Goal: Task Accomplishment & Management: Use online tool/utility

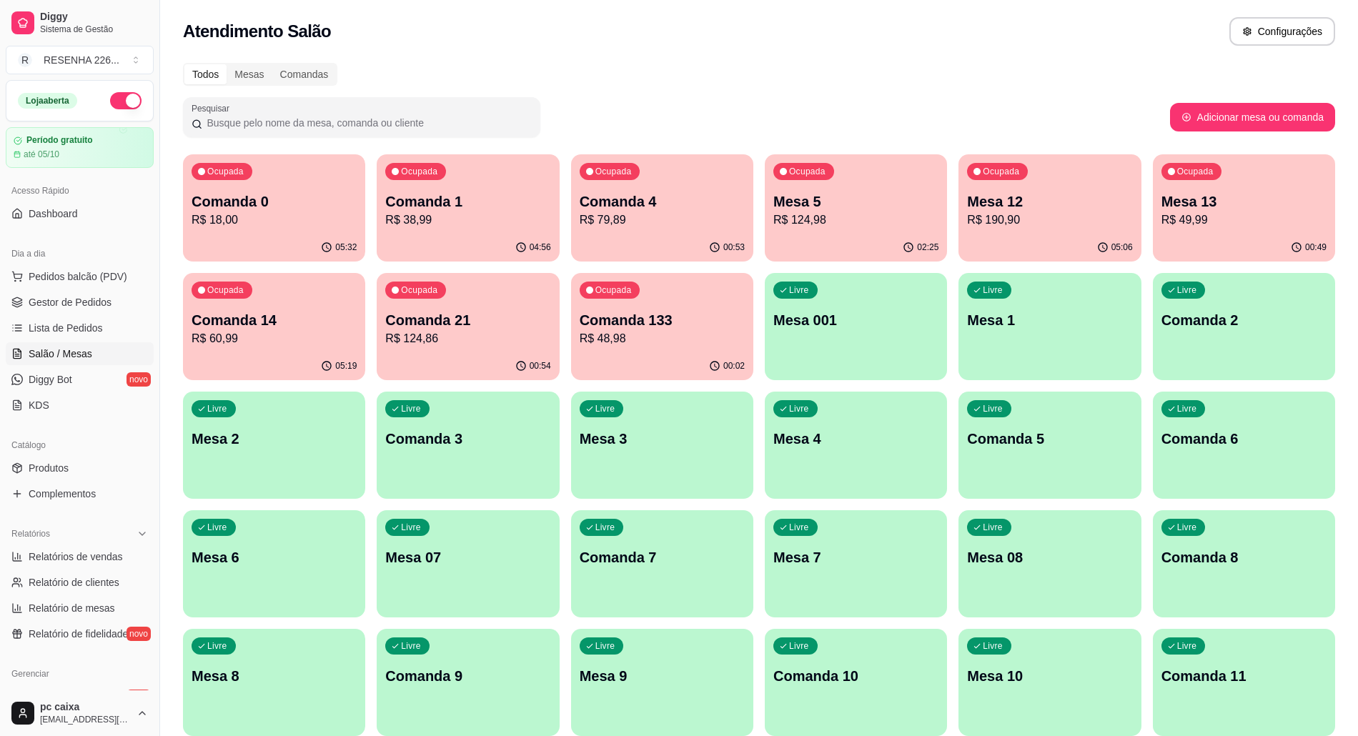
click at [1205, 203] on p "Mesa 13" at bounding box center [1243, 202] width 165 height 20
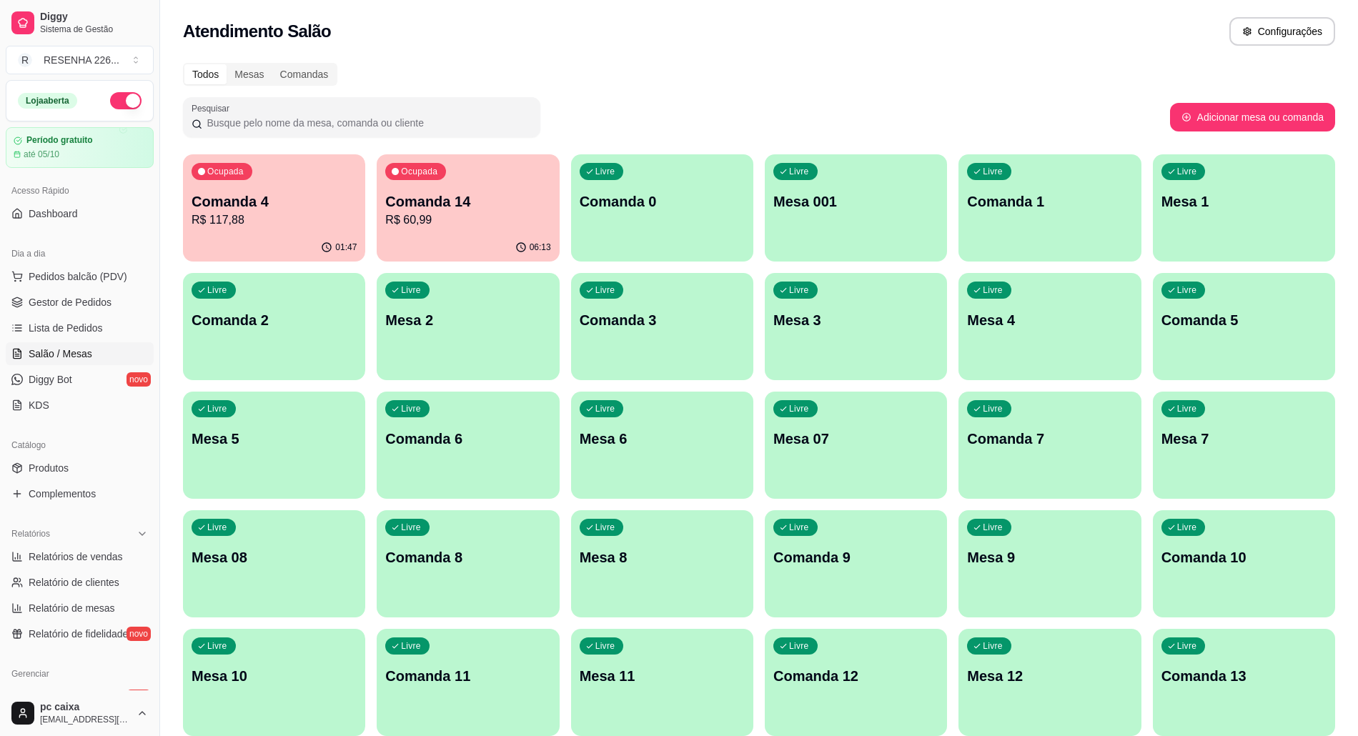
click at [516, 167] on div "Ocupada Comanda 14 R$ 60,99" at bounding box center [468, 193] width 182 height 79
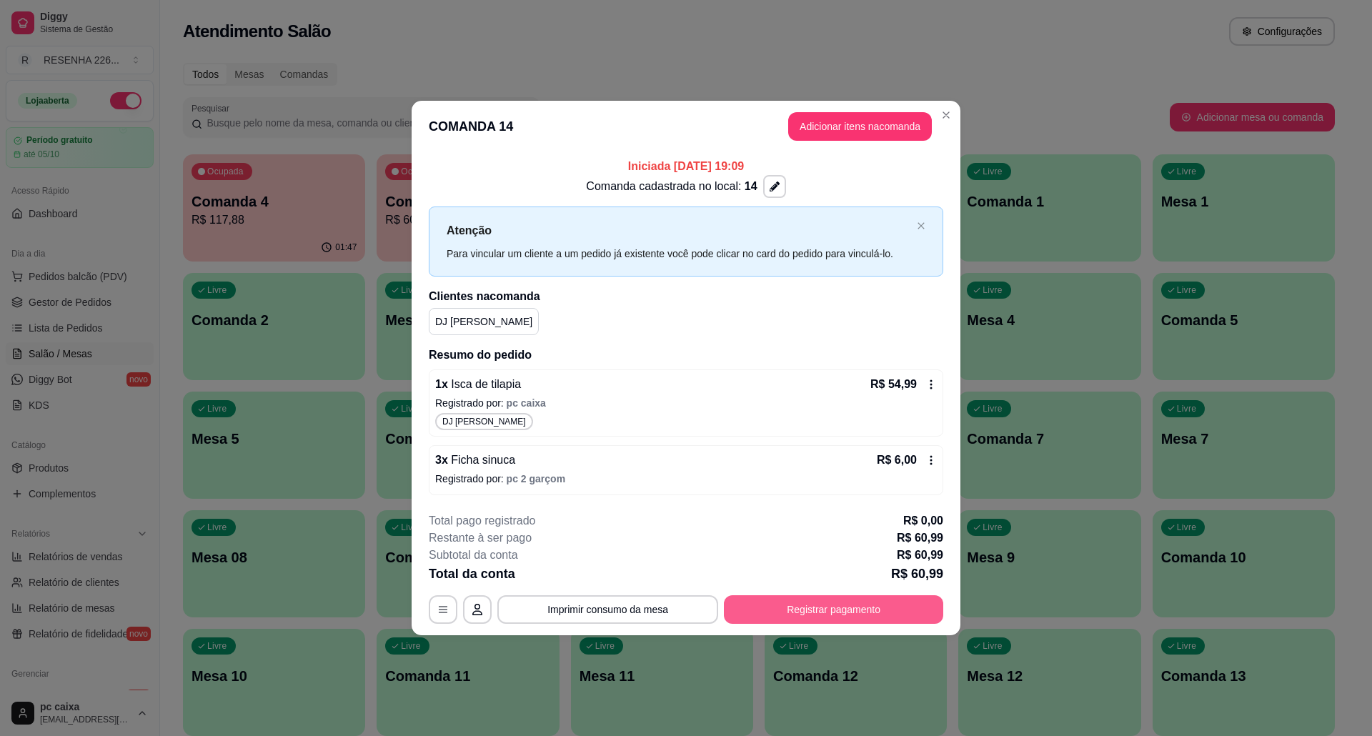
click at [830, 604] on button "Registrar pagamento" at bounding box center [833, 609] width 219 height 29
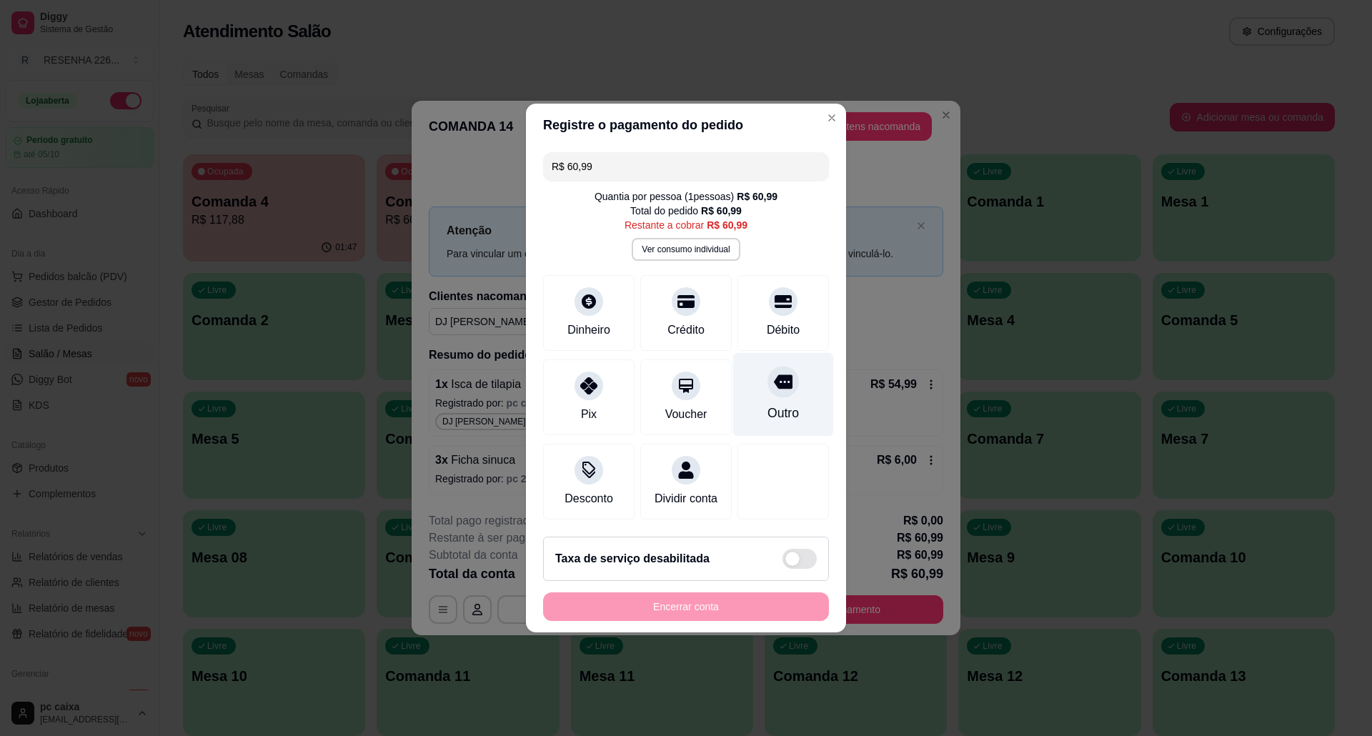
click at [768, 404] on div "Outro" at bounding box center [783, 413] width 31 height 19
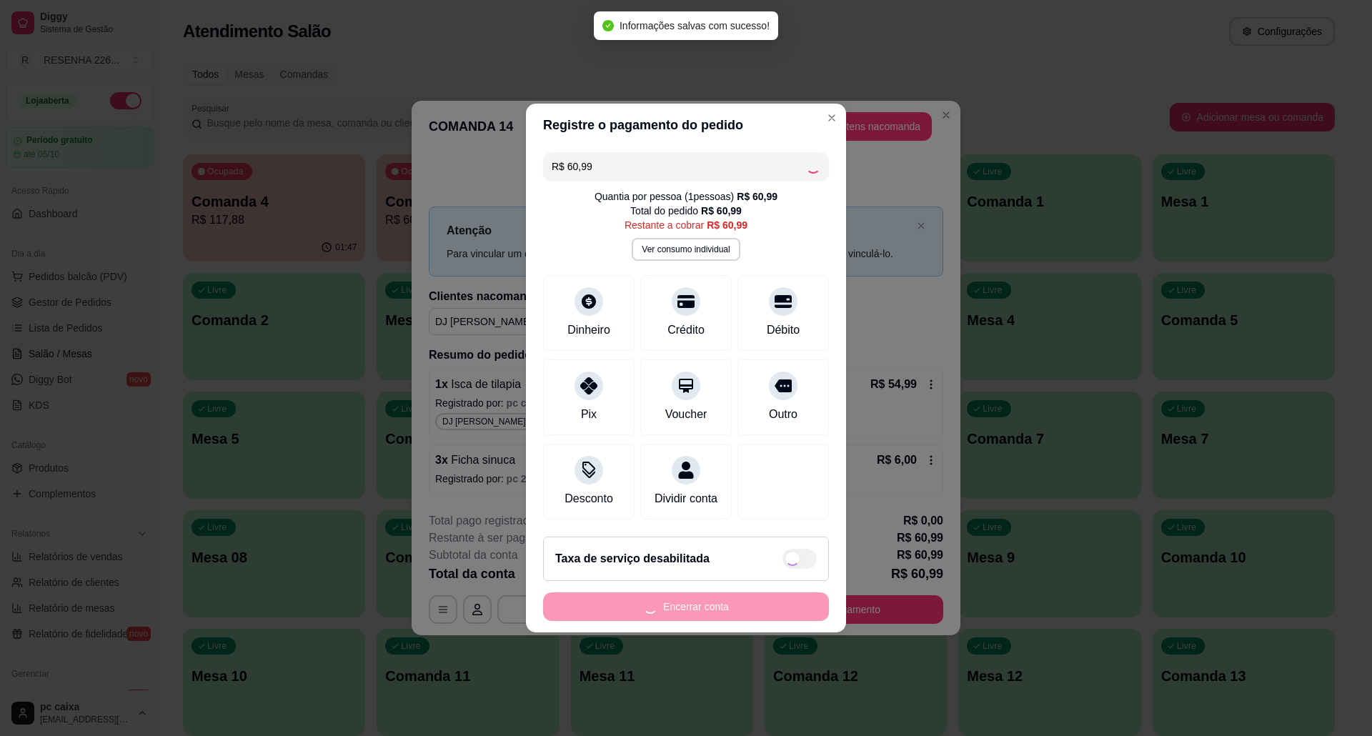
type input "R$ 0,00"
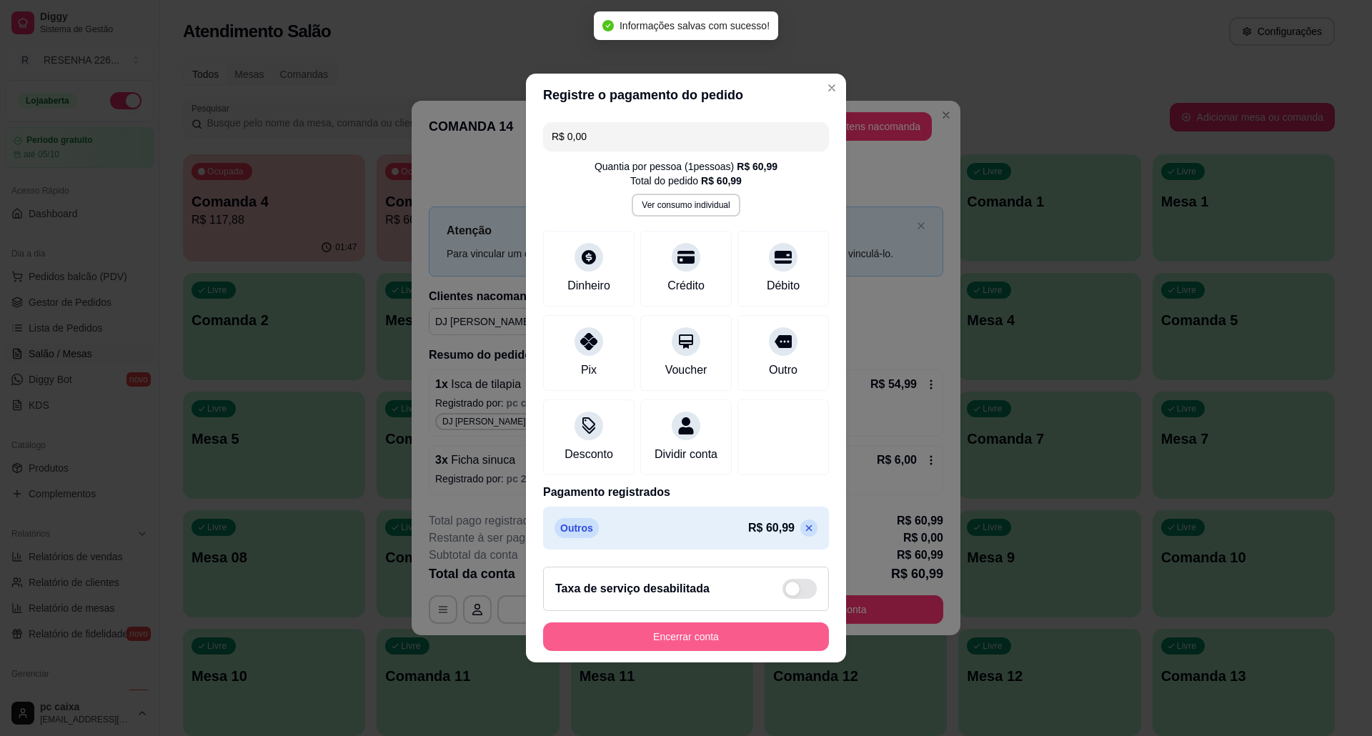
click at [713, 641] on button "Encerrar conta" at bounding box center [686, 636] width 286 height 29
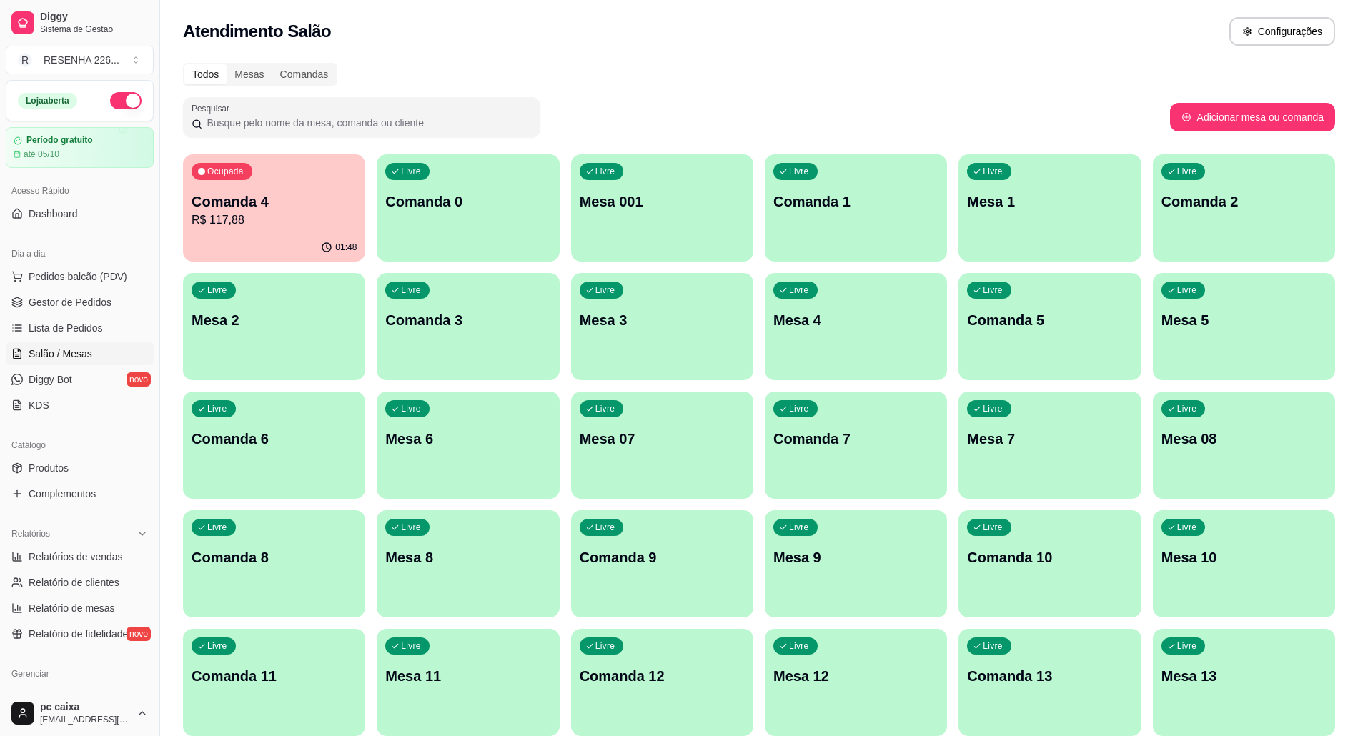
click at [269, 207] on p "Comanda 4" at bounding box center [274, 202] width 165 height 20
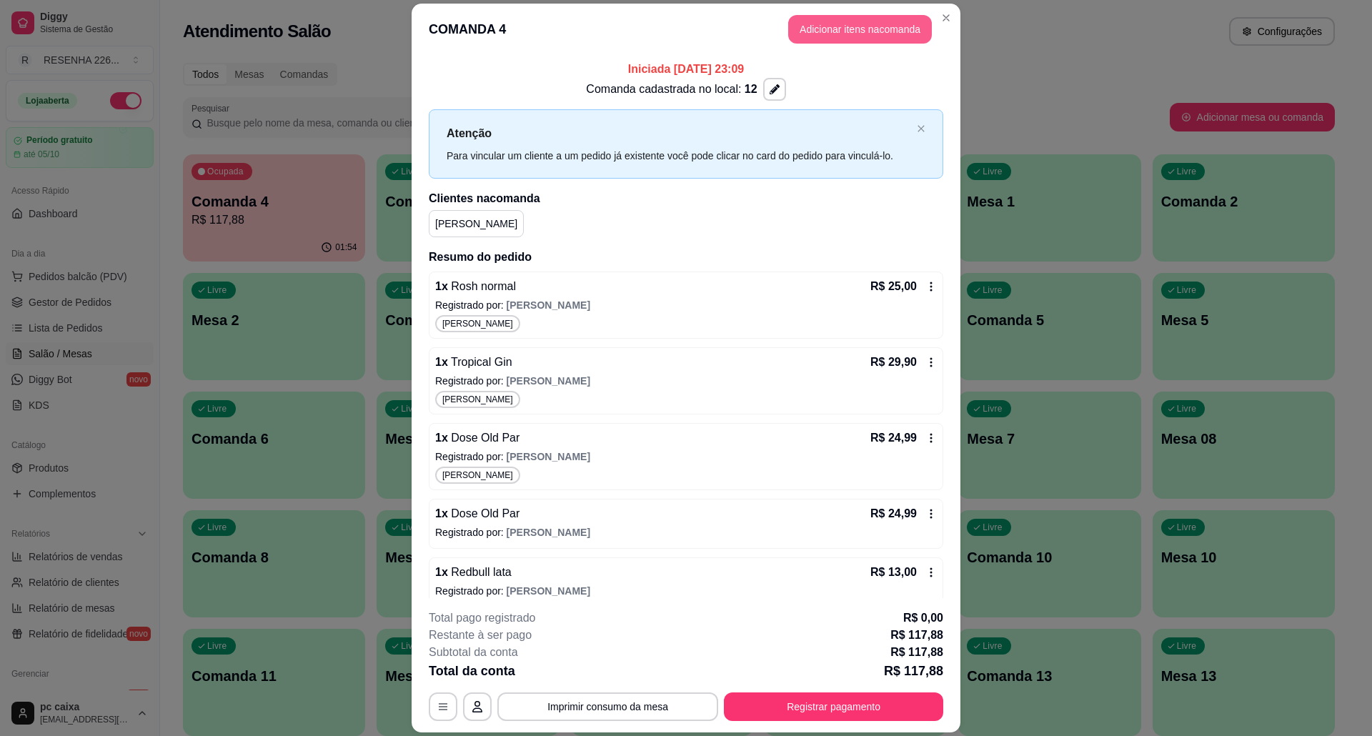
click at [881, 27] on button "Adicionar itens na comanda" at bounding box center [860, 29] width 144 height 29
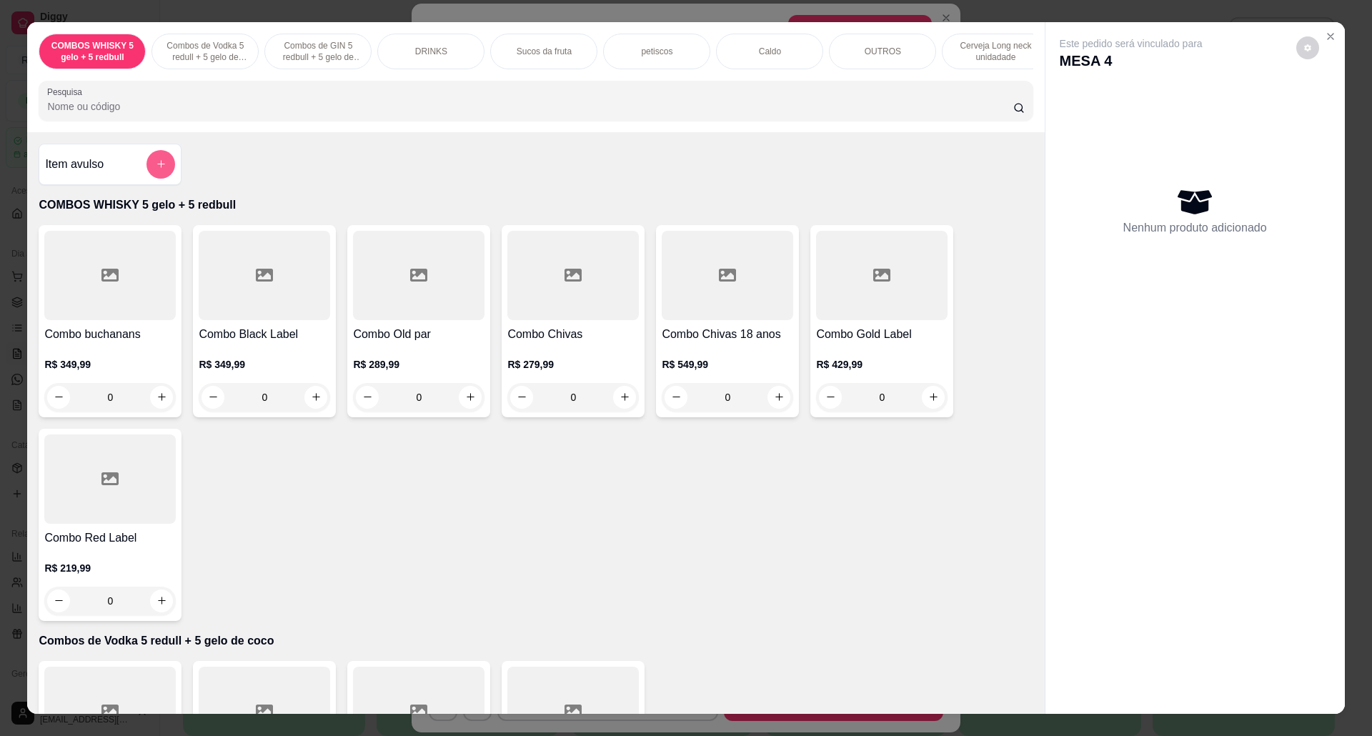
click at [156, 169] on icon "add-separate-item" at bounding box center [161, 164] width 11 height 11
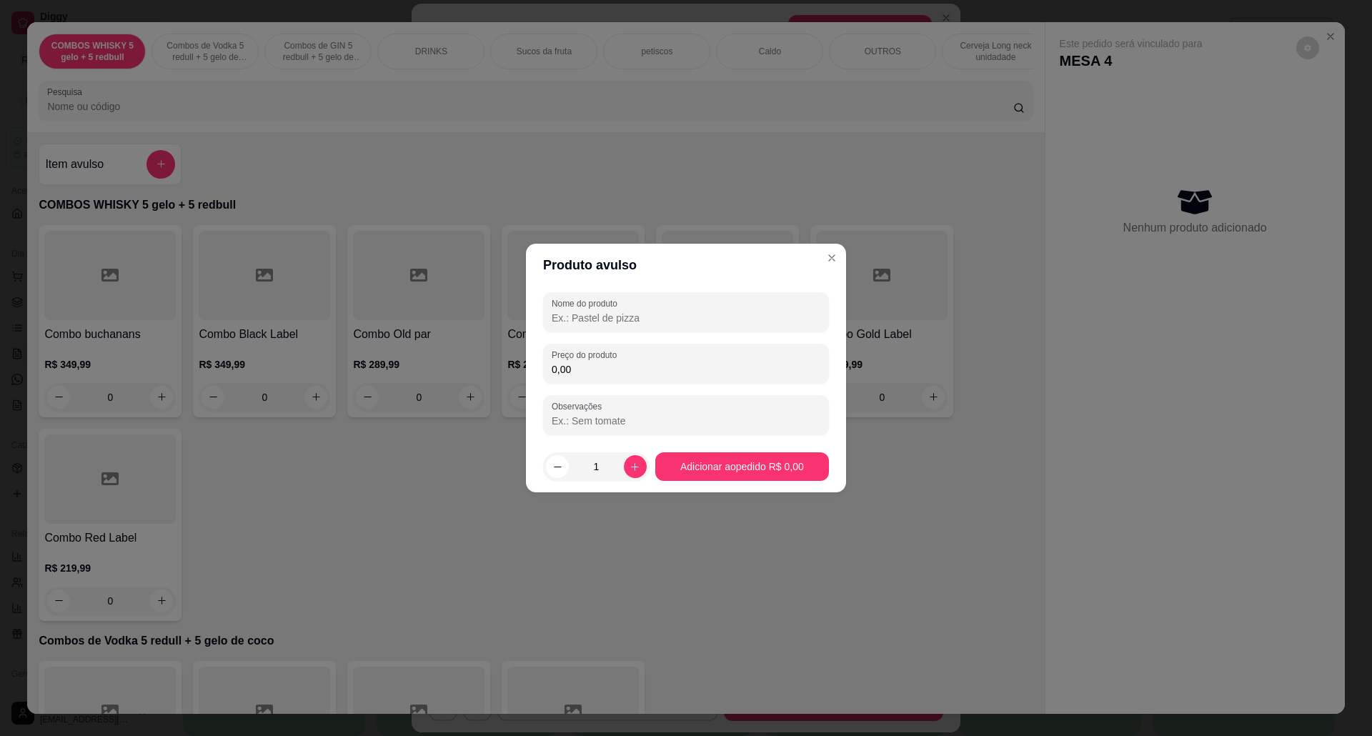
click at [680, 327] on div "Nome do produto" at bounding box center [686, 312] width 286 height 40
type input "COPAO"
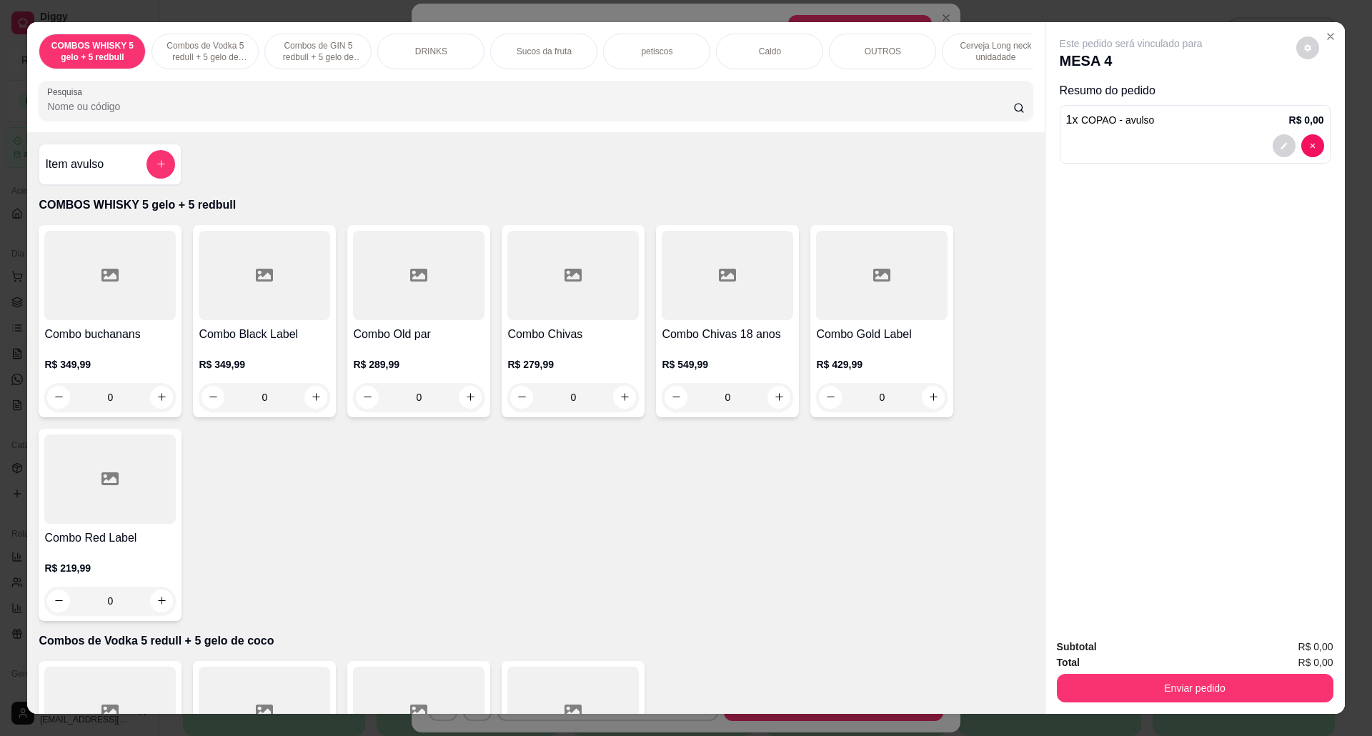
click at [1293, 139] on div at bounding box center [1298, 145] width 51 height 23
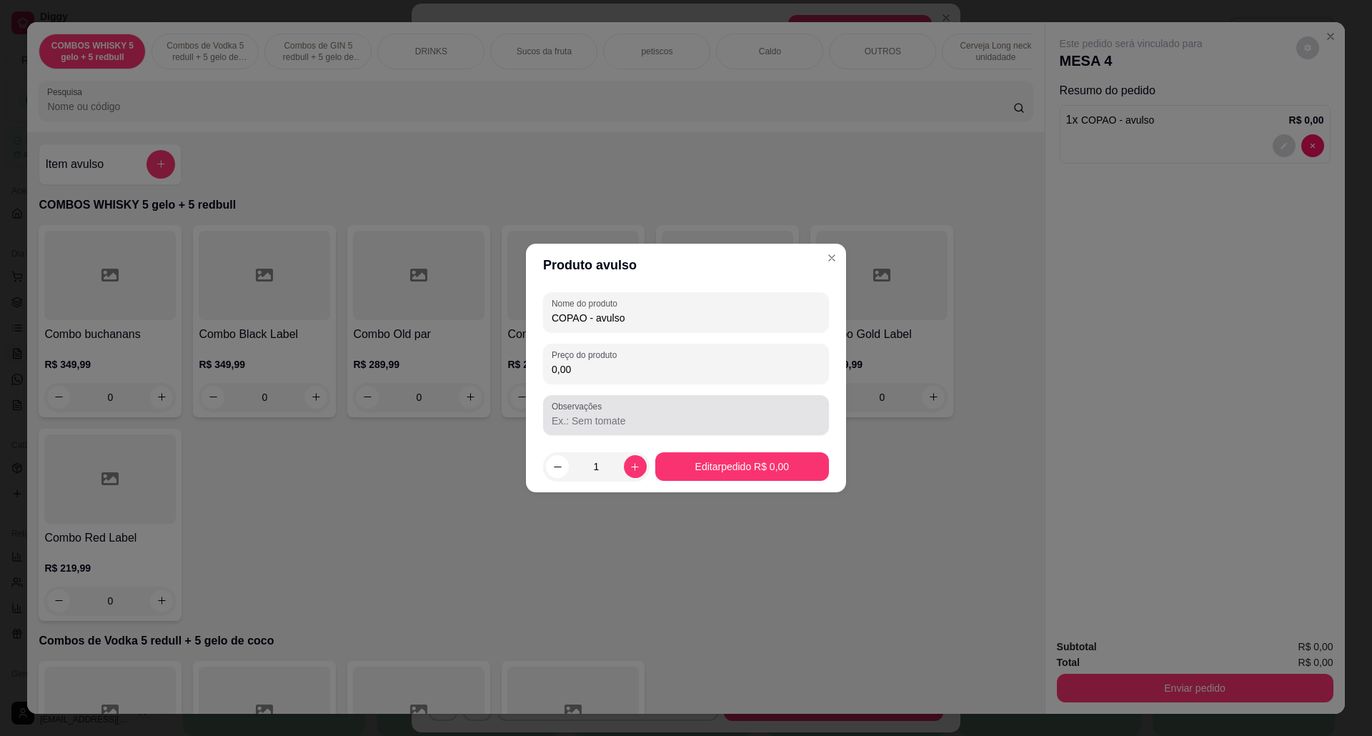
click at [641, 380] on div "Preço do produto 0,00" at bounding box center [686, 364] width 286 height 40
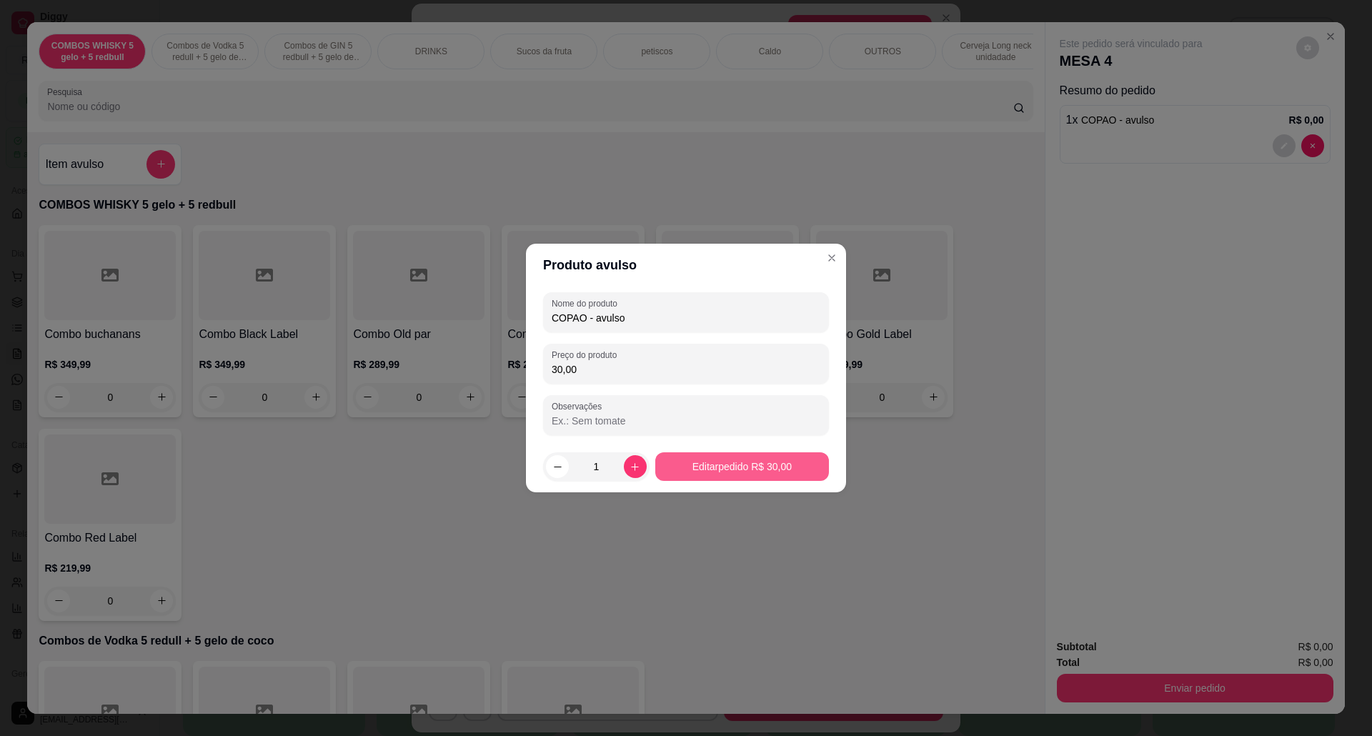
type input "30,00"
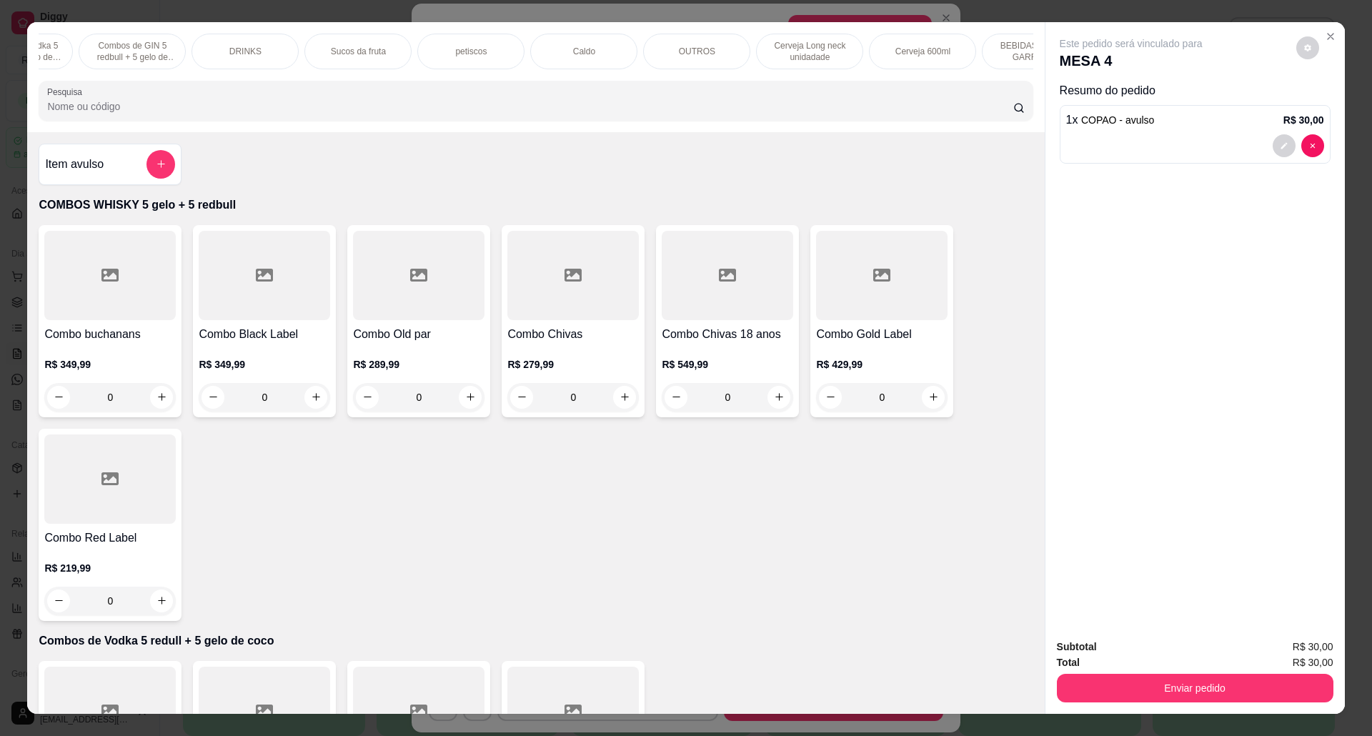
scroll to position [0, 187]
click at [498, 50] on div "petiscos" at bounding box center [469, 52] width 107 height 36
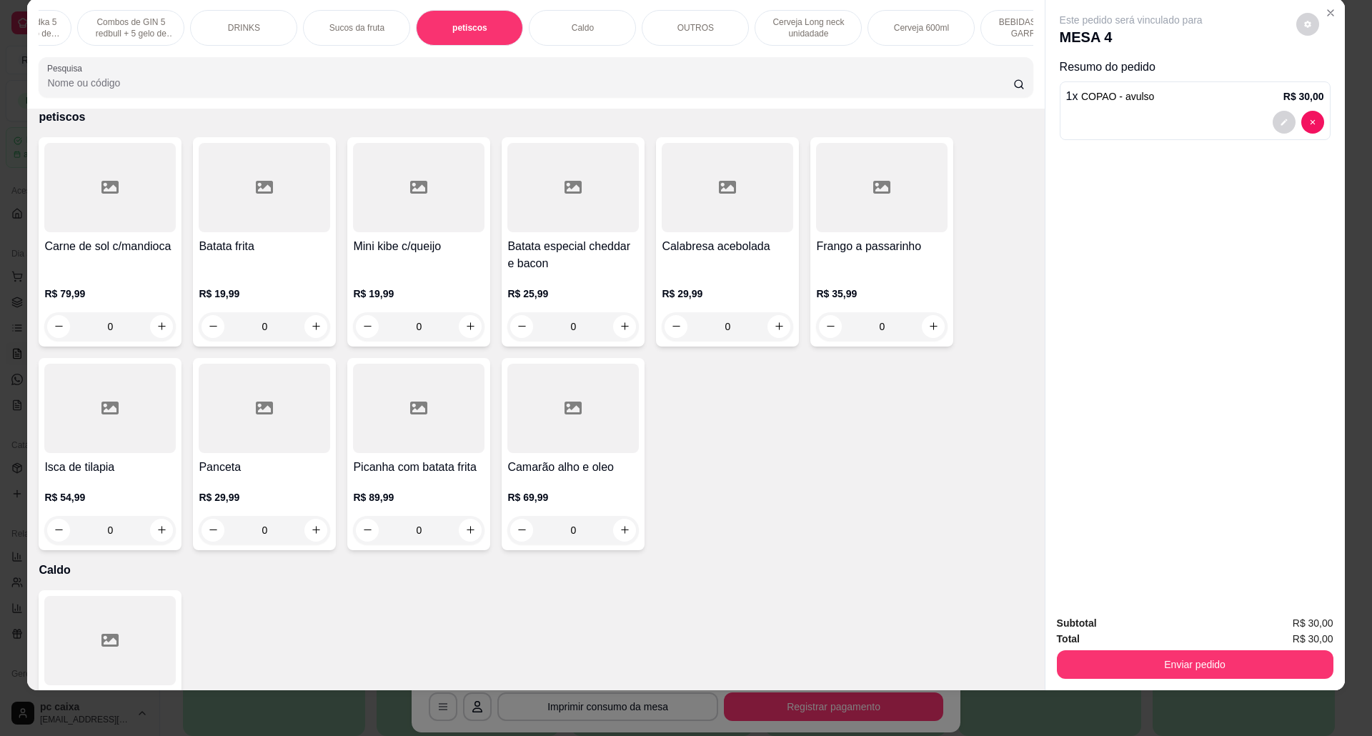
click at [882, 298] on div "R$ 35,99 0" at bounding box center [882, 306] width 132 height 69
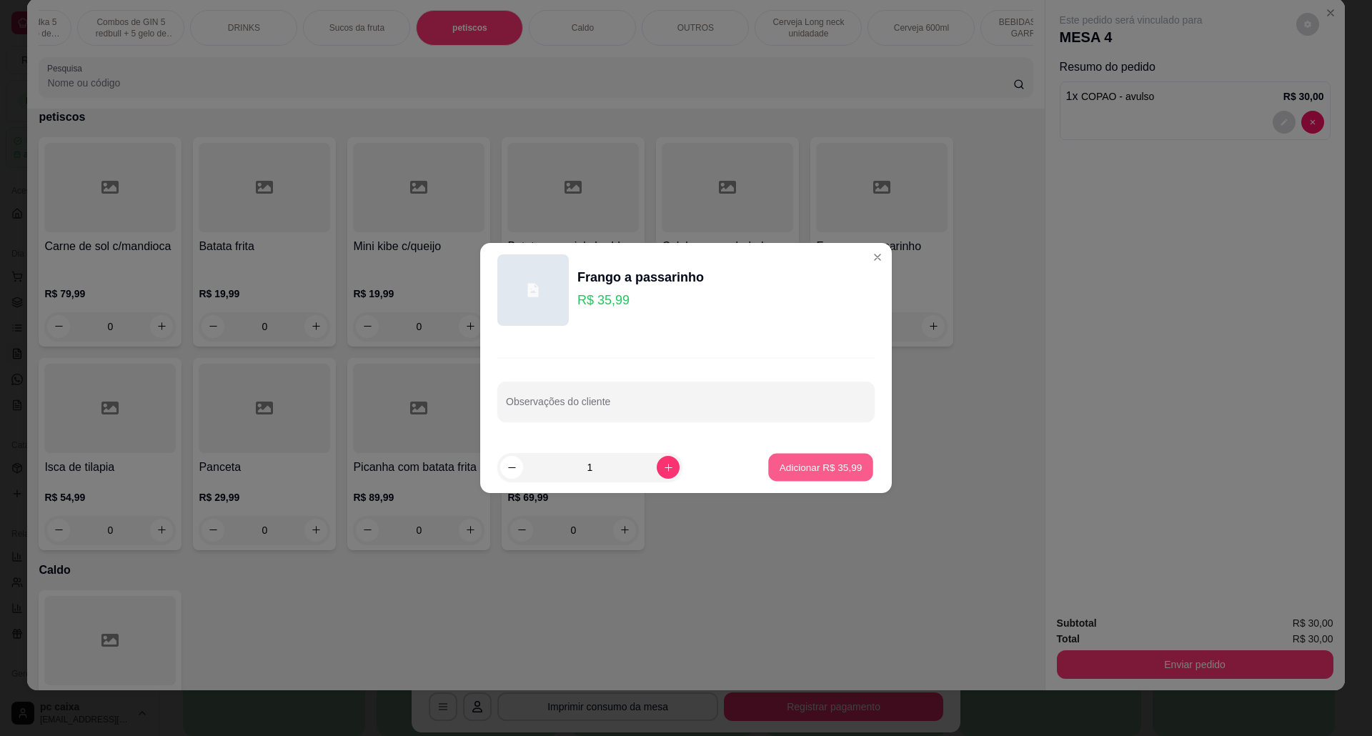
click at [796, 465] on p "Adicionar R$ 35,99" at bounding box center [821, 467] width 83 height 14
type input "1"
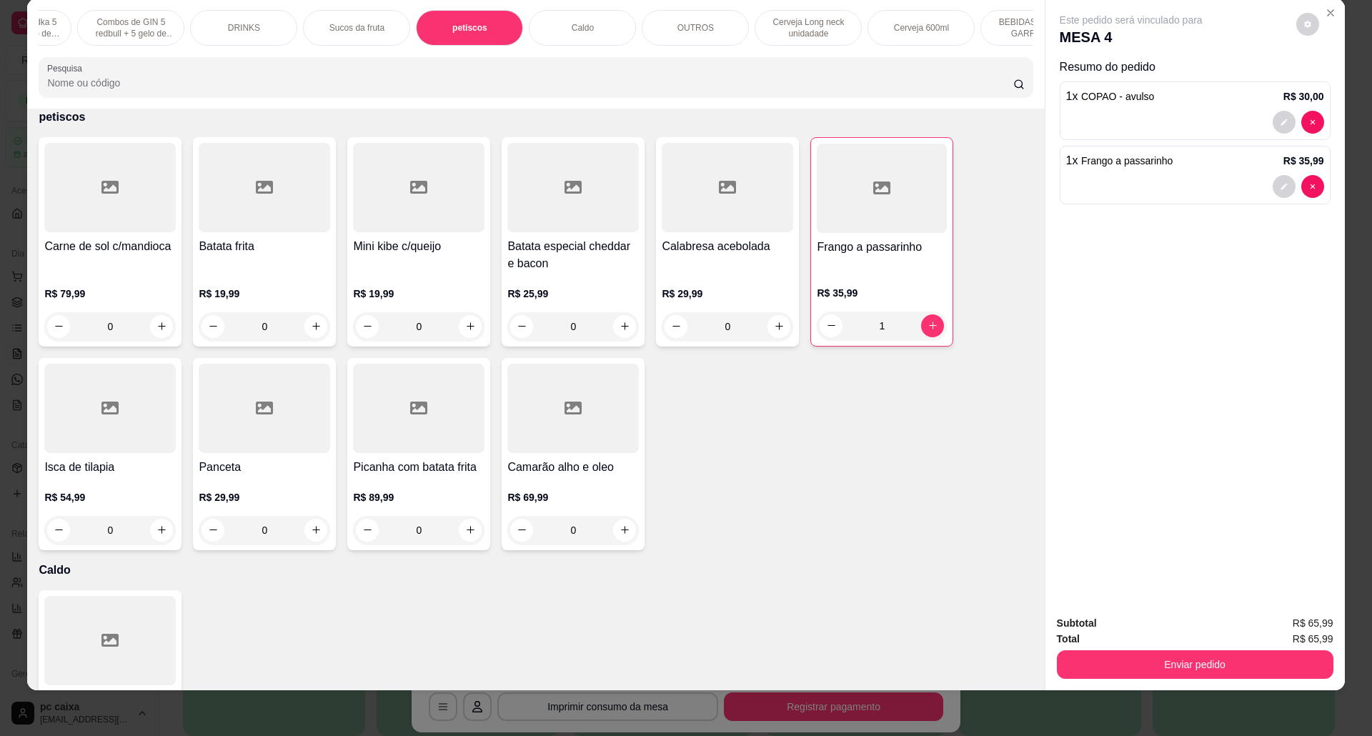
click at [266, 272] on div "Batata frita" at bounding box center [265, 255] width 132 height 34
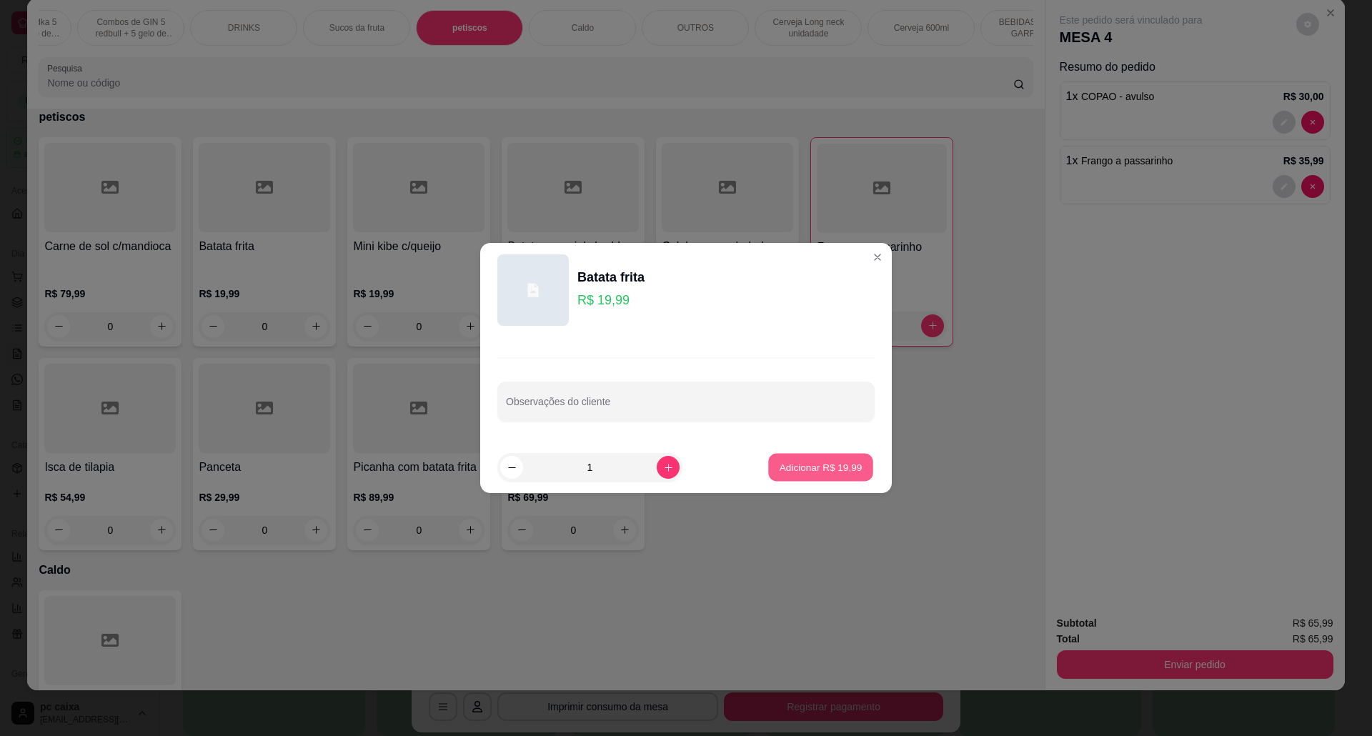
click at [810, 464] on p "Adicionar R$ 19,99" at bounding box center [821, 467] width 83 height 14
type input "1"
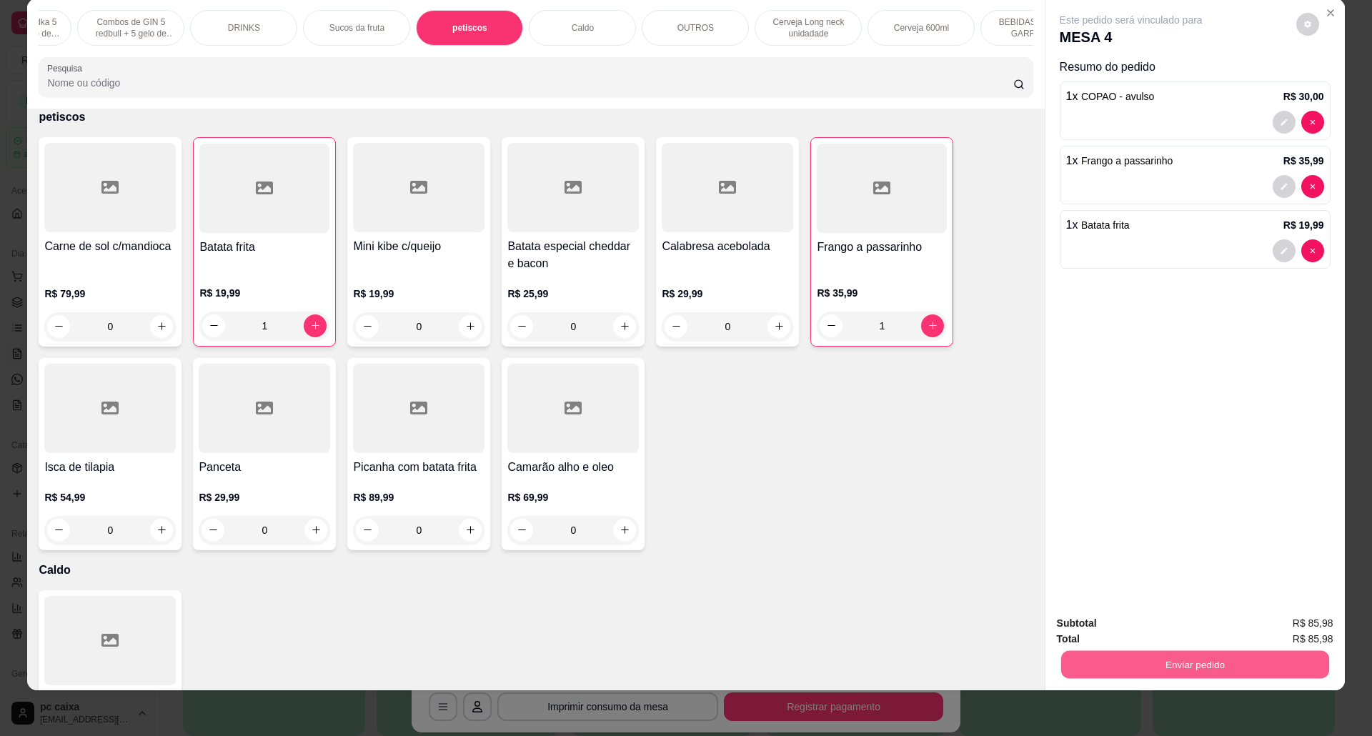
click at [1255, 670] on button "Enviar pedido" at bounding box center [1195, 665] width 268 height 28
click at [1155, 633] on button "Não registrar e enviar pedido" at bounding box center [1146, 629] width 149 height 27
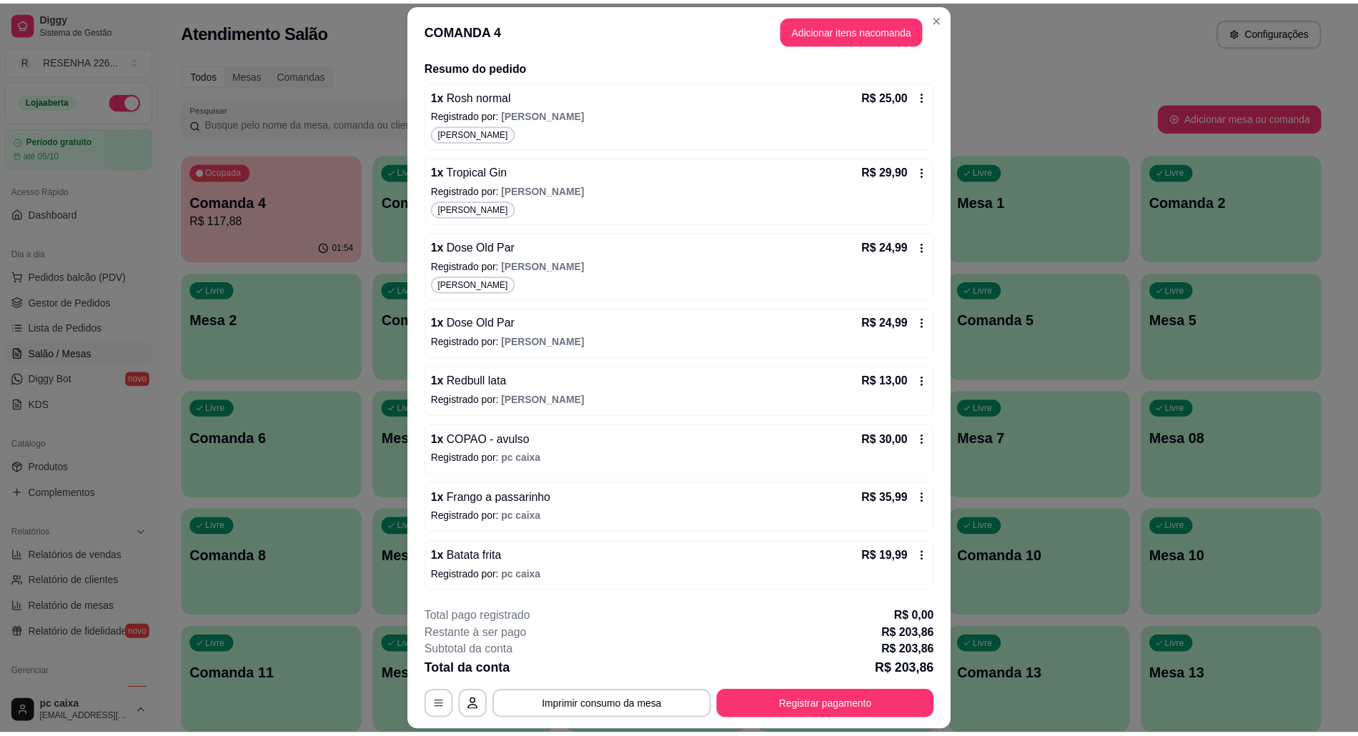
scroll to position [41, 0]
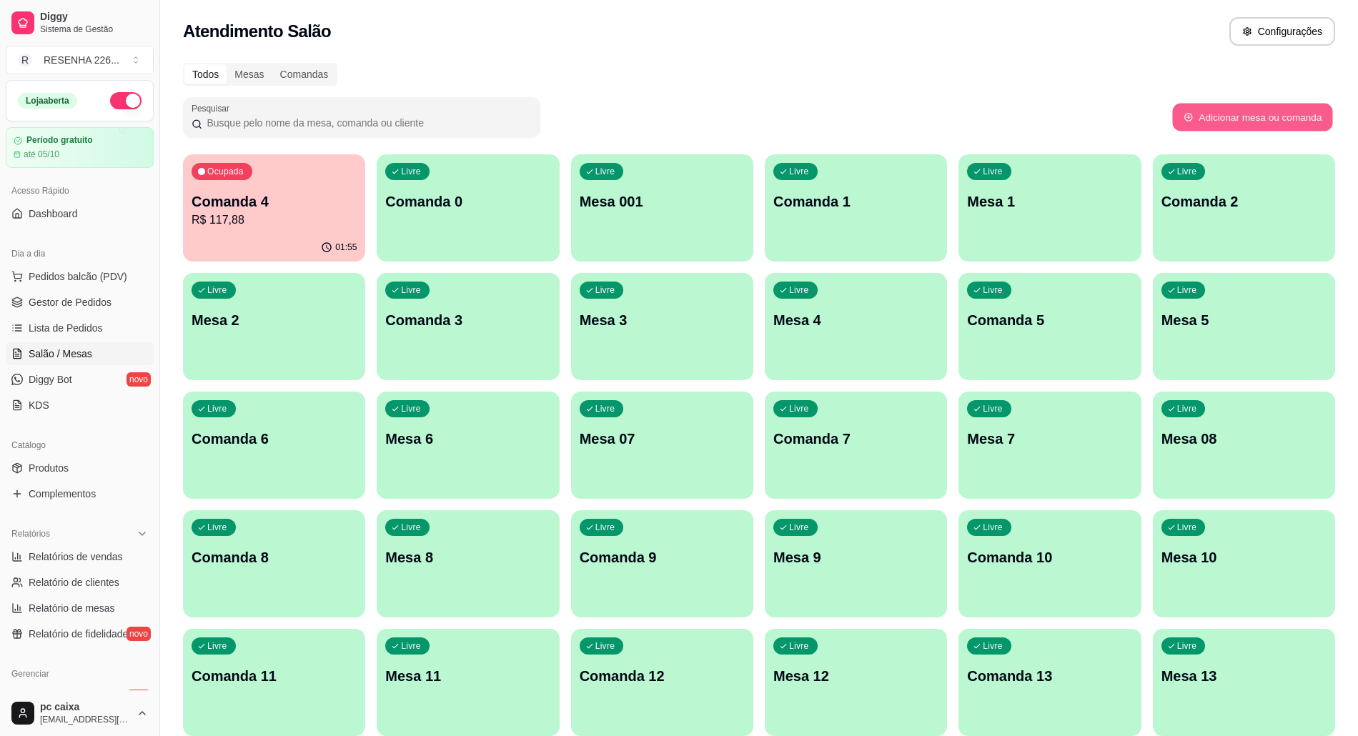
click at [1219, 121] on button "Adicionar mesa ou comanda" at bounding box center [1252, 118] width 160 height 28
select select "TABLE"
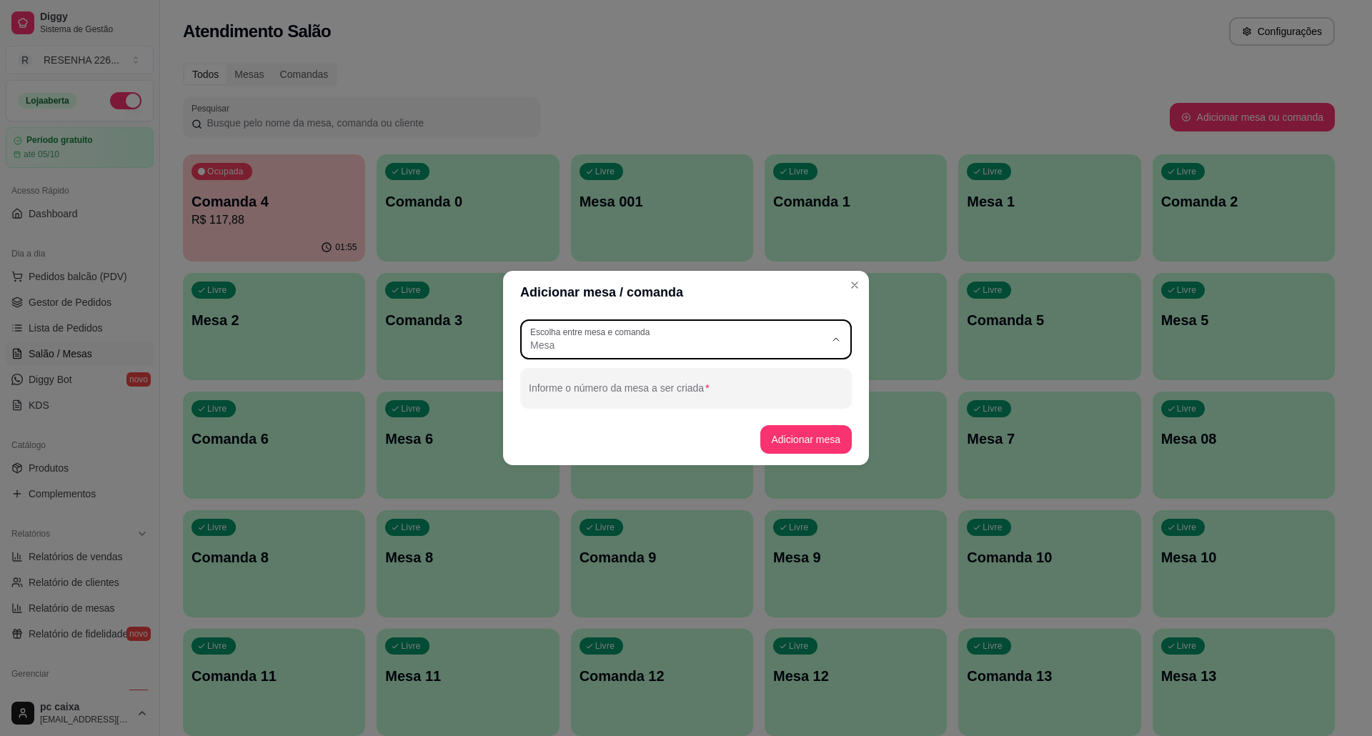
click at [699, 349] on span "Mesa" at bounding box center [677, 345] width 294 height 14
click at [592, 383] on span "Mesa" at bounding box center [679, 379] width 283 height 14
select select
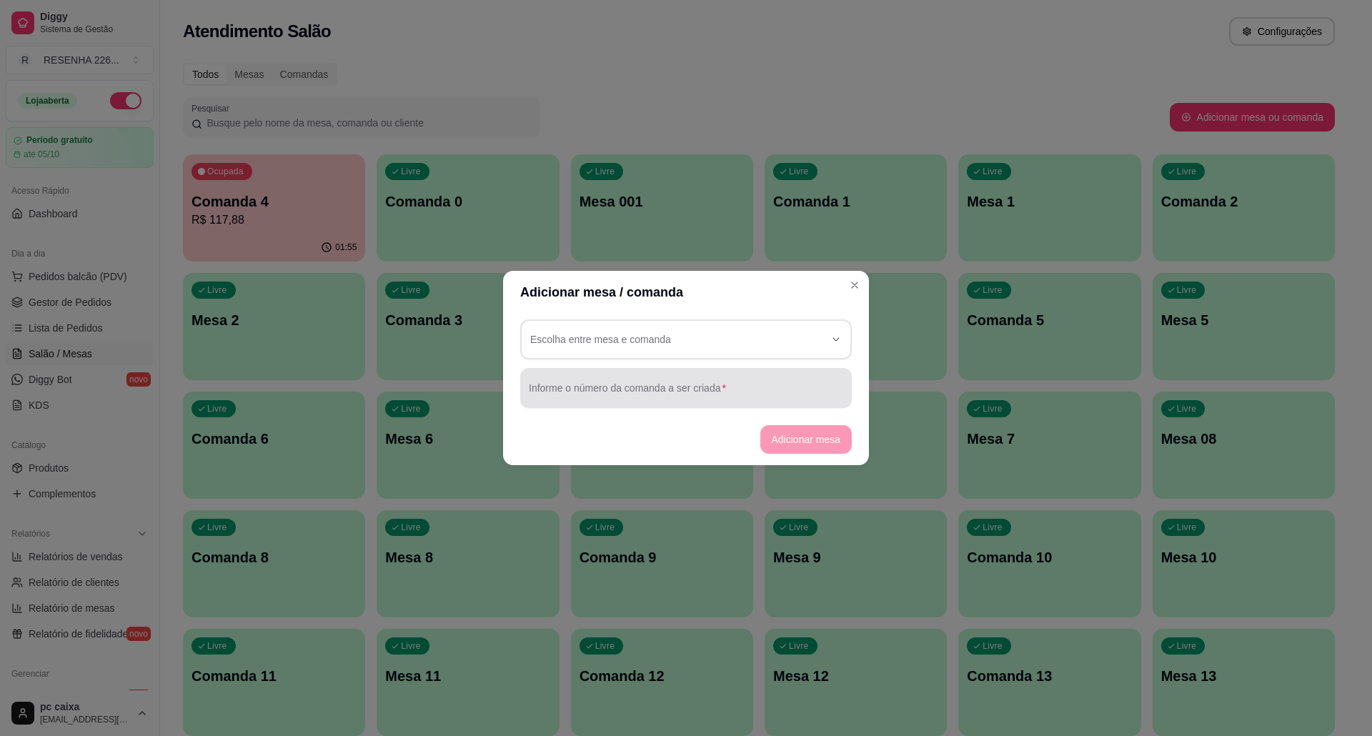
click at [636, 382] on div at bounding box center [686, 388] width 314 height 29
type input "0"
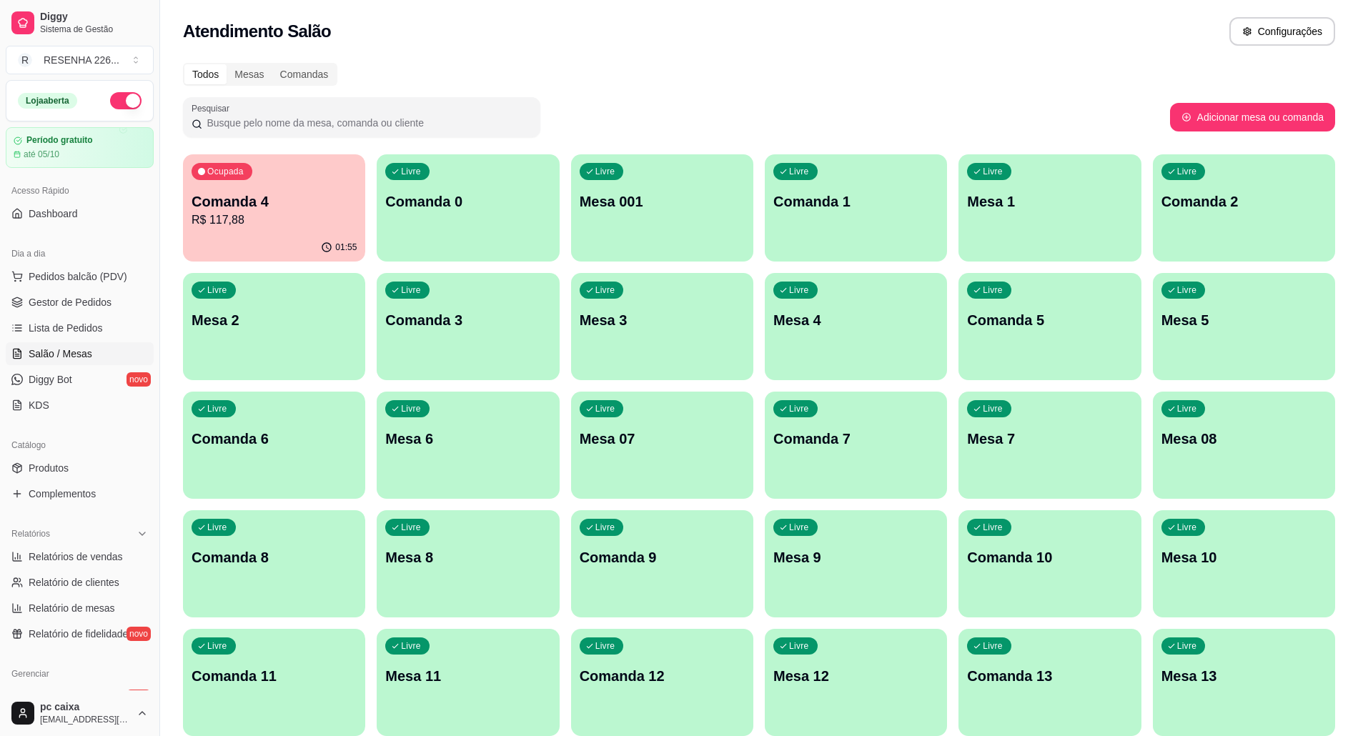
click at [483, 217] on div "Livre Comanda 0" at bounding box center [468, 199] width 182 height 90
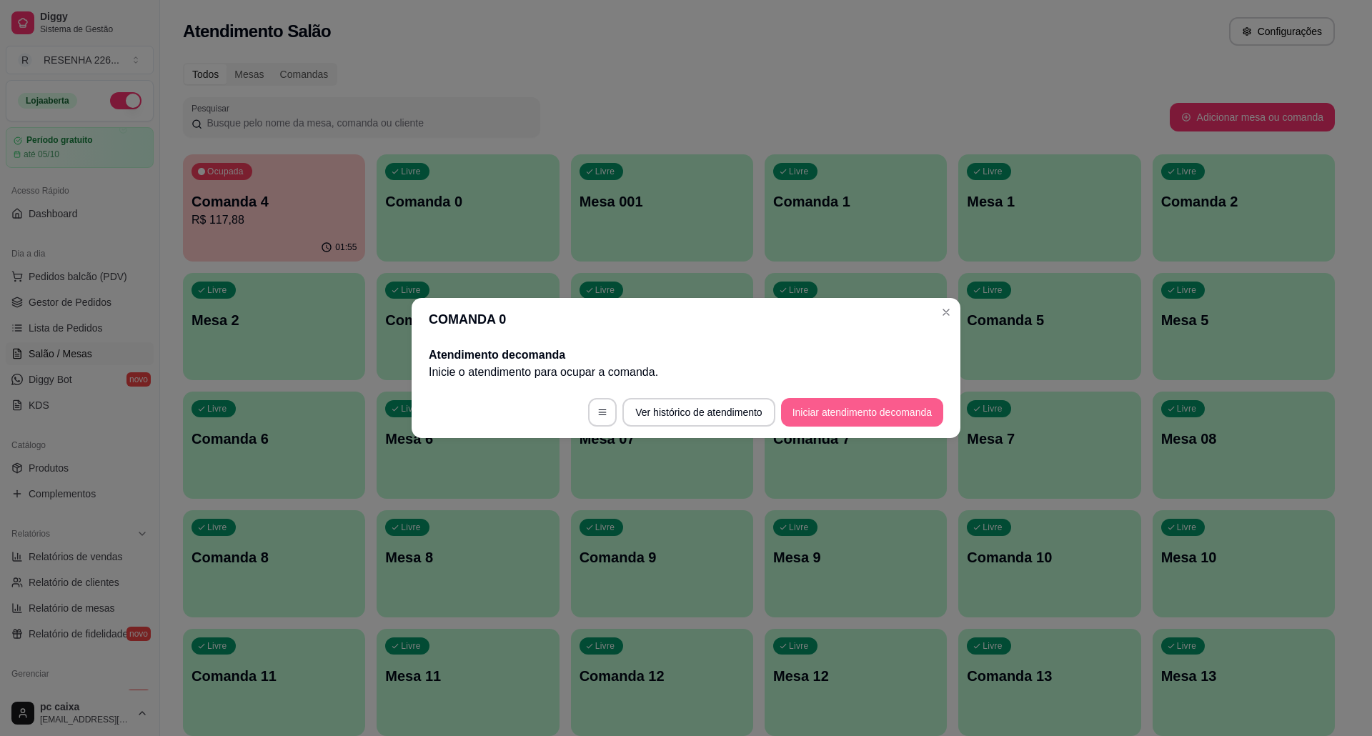
click at [841, 404] on button "Iniciar atendimento de comanda" at bounding box center [862, 412] width 162 height 29
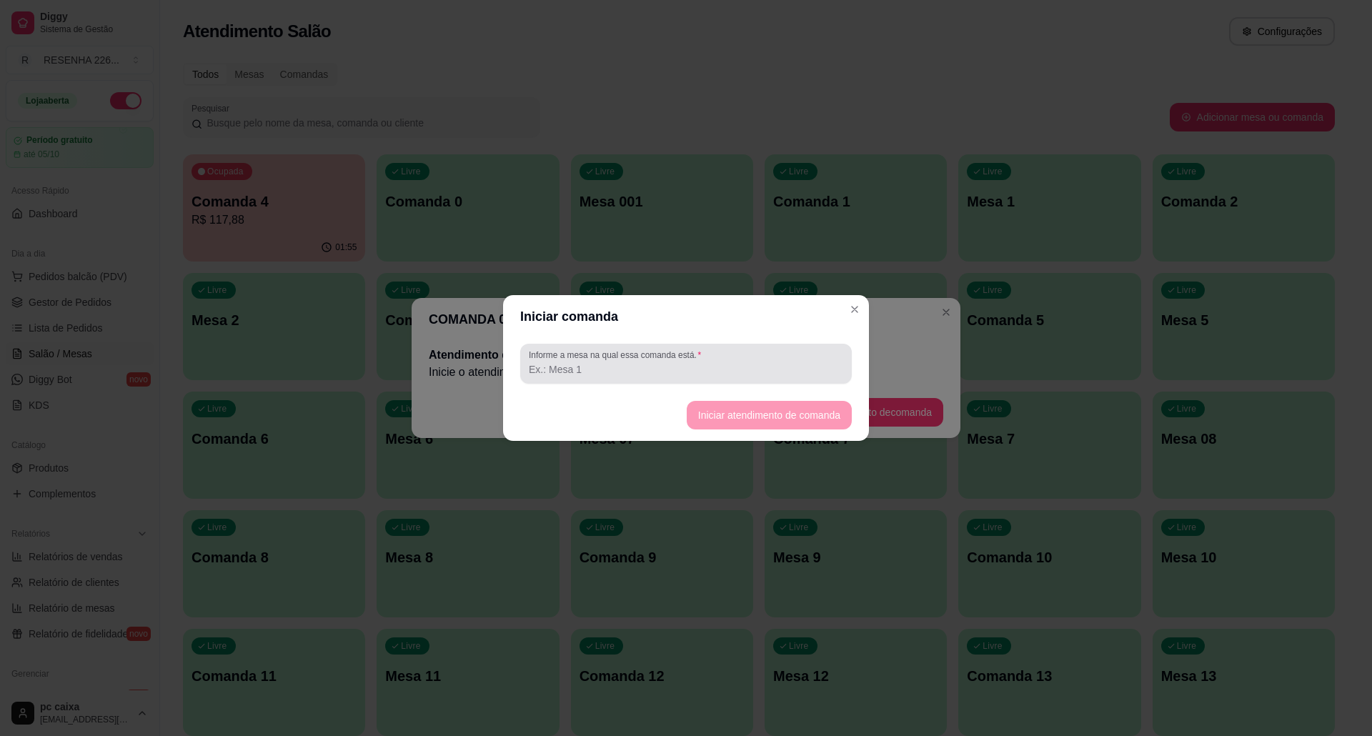
click at [626, 360] on label "Informe a mesa na qual essa comanda está." at bounding box center [617, 355] width 177 height 12
click at [626, 362] on input "Informe a mesa na qual essa comanda está." at bounding box center [686, 369] width 314 height 14
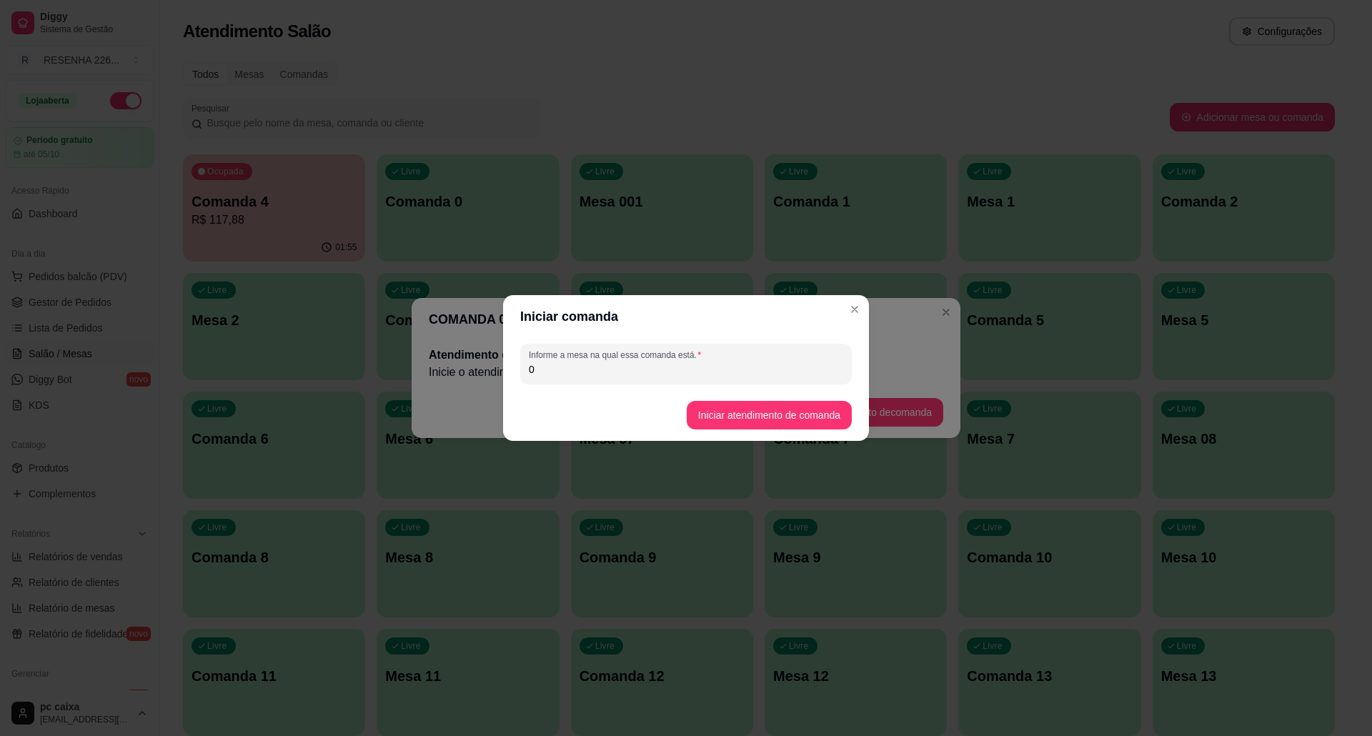
type input "0"
click at [742, 412] on button "Iniciar atendimento de comanda" at bounding box center [769, 416] width 160 height 28
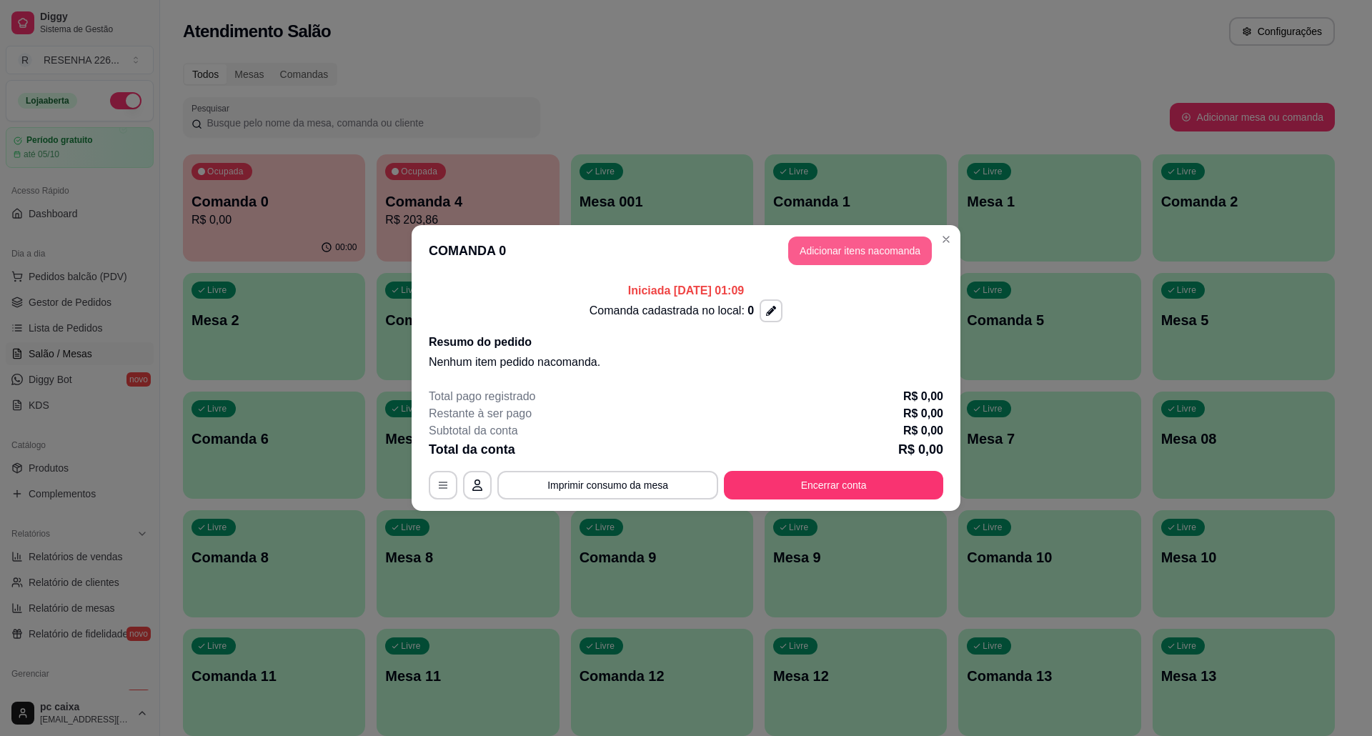
click at [867, 249] on button "Adicionar itens na comanda" at bounding box center [860, 251] width 144 height 29
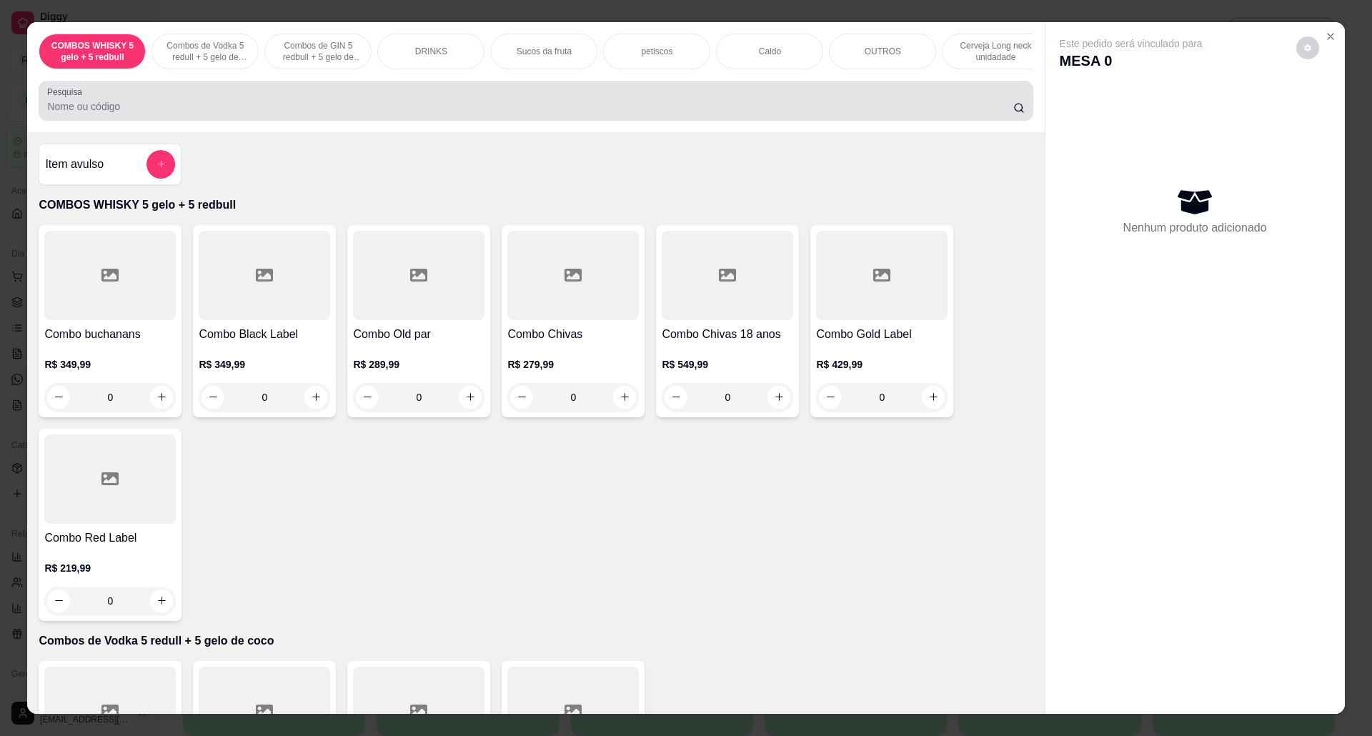
click at [412, 112] on div at bounding box center [535, 100] width 977 height 29
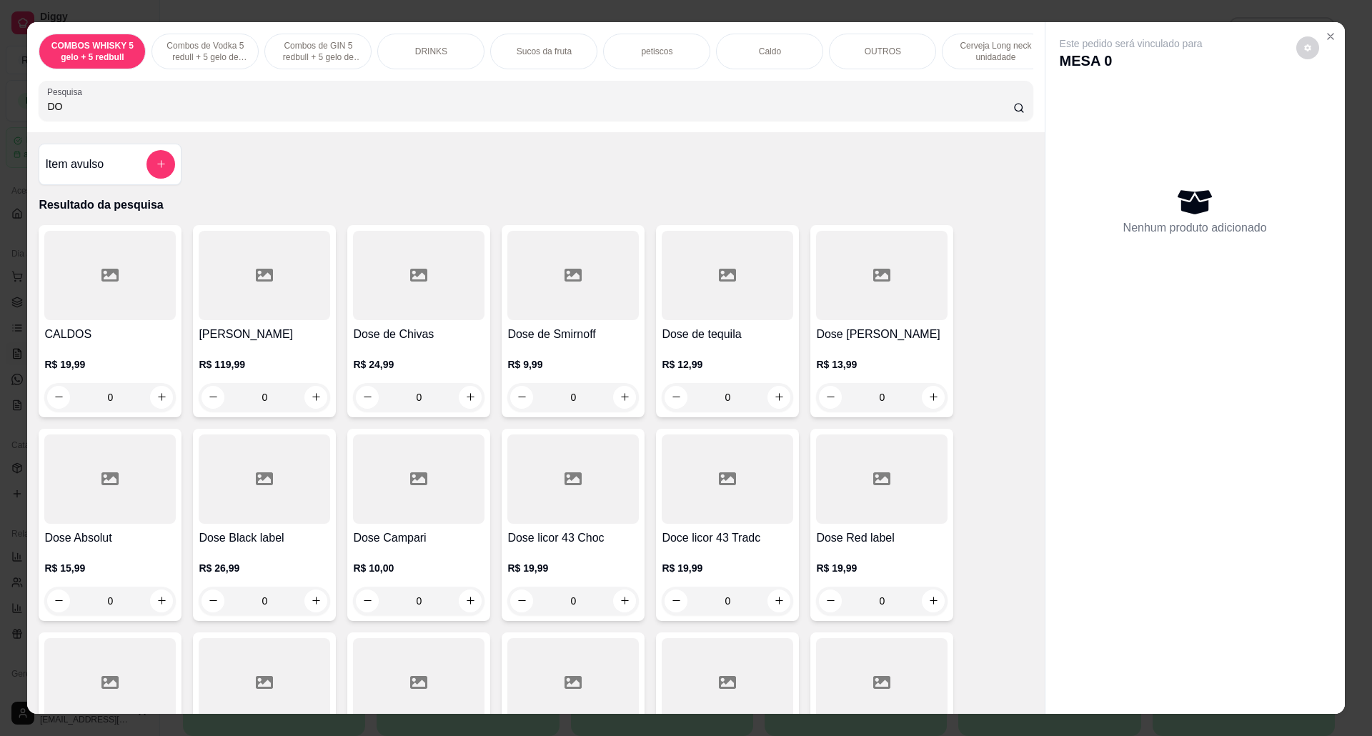
type input "D"
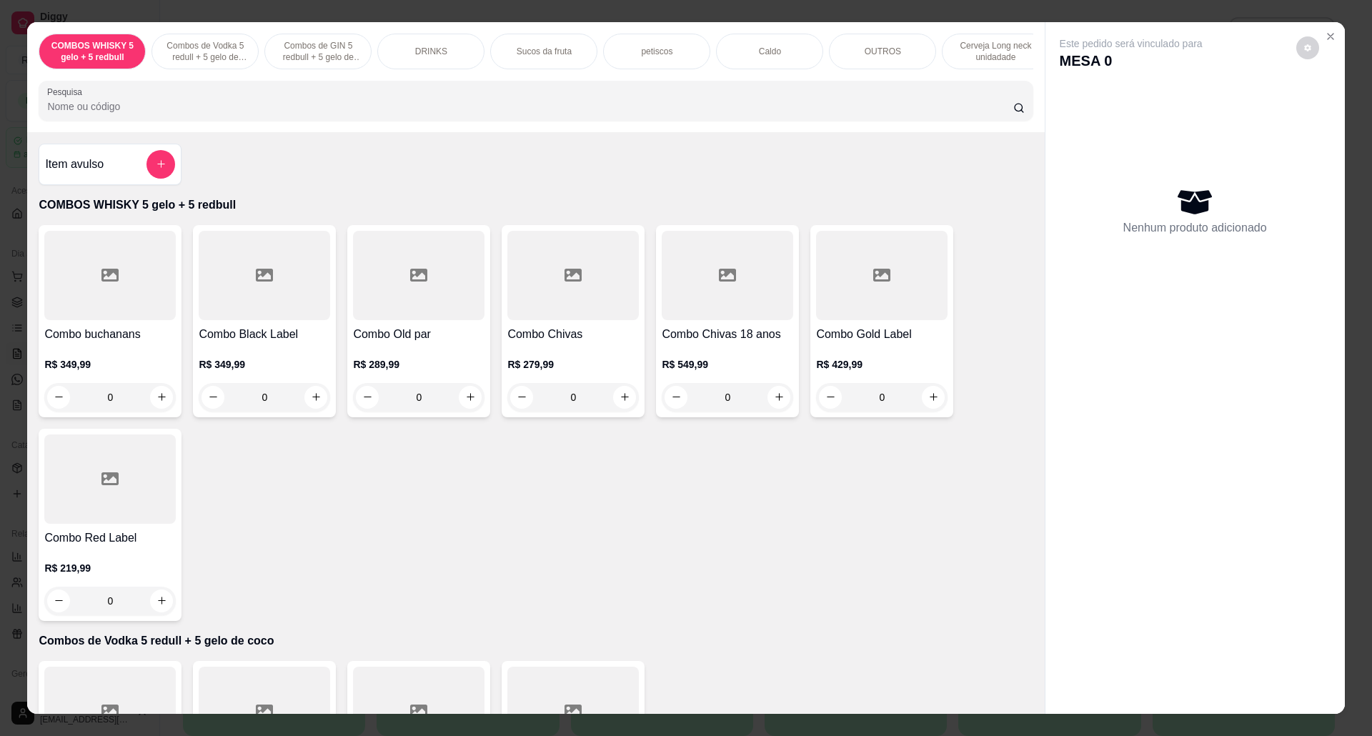
click at [119, 179] on div "Item avulso" at bounding box center [110, 164] width 130 height 29
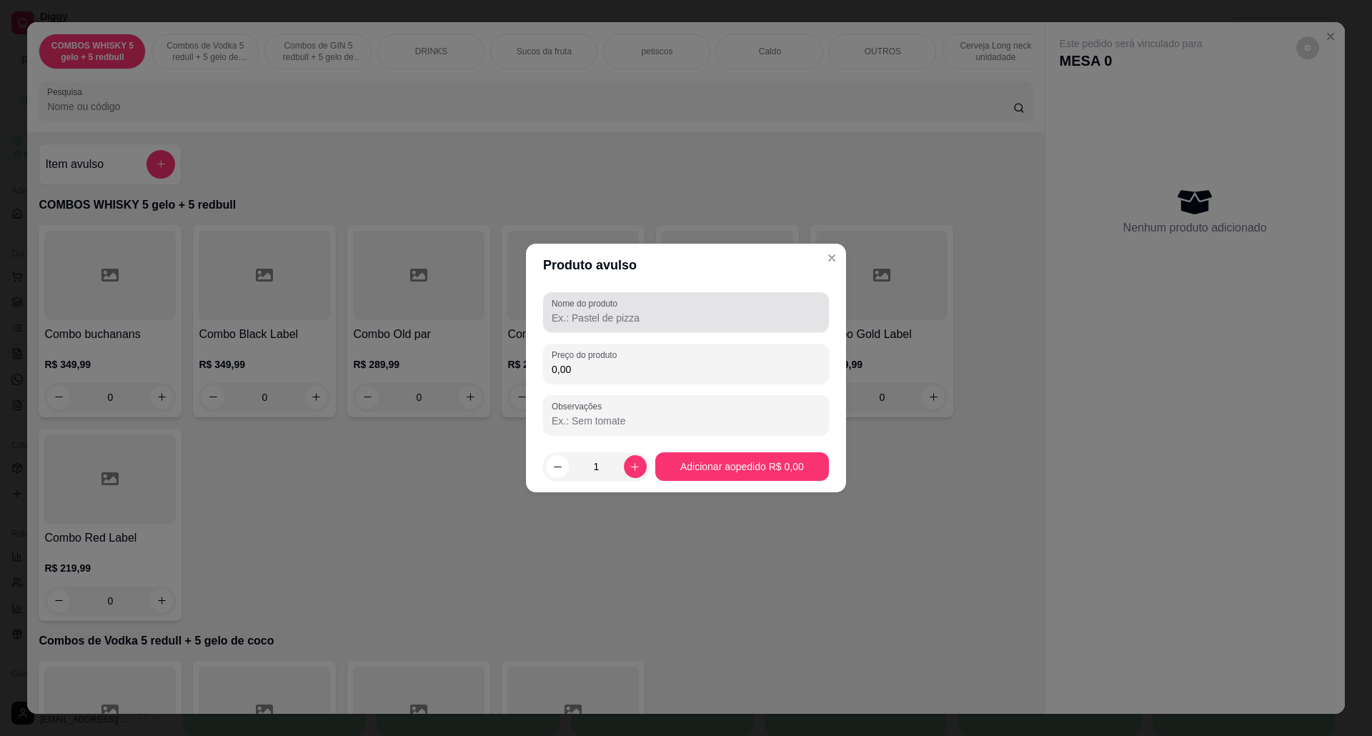
click at [627, 309] on div at bounding box center [686, 312] width 269 height 29
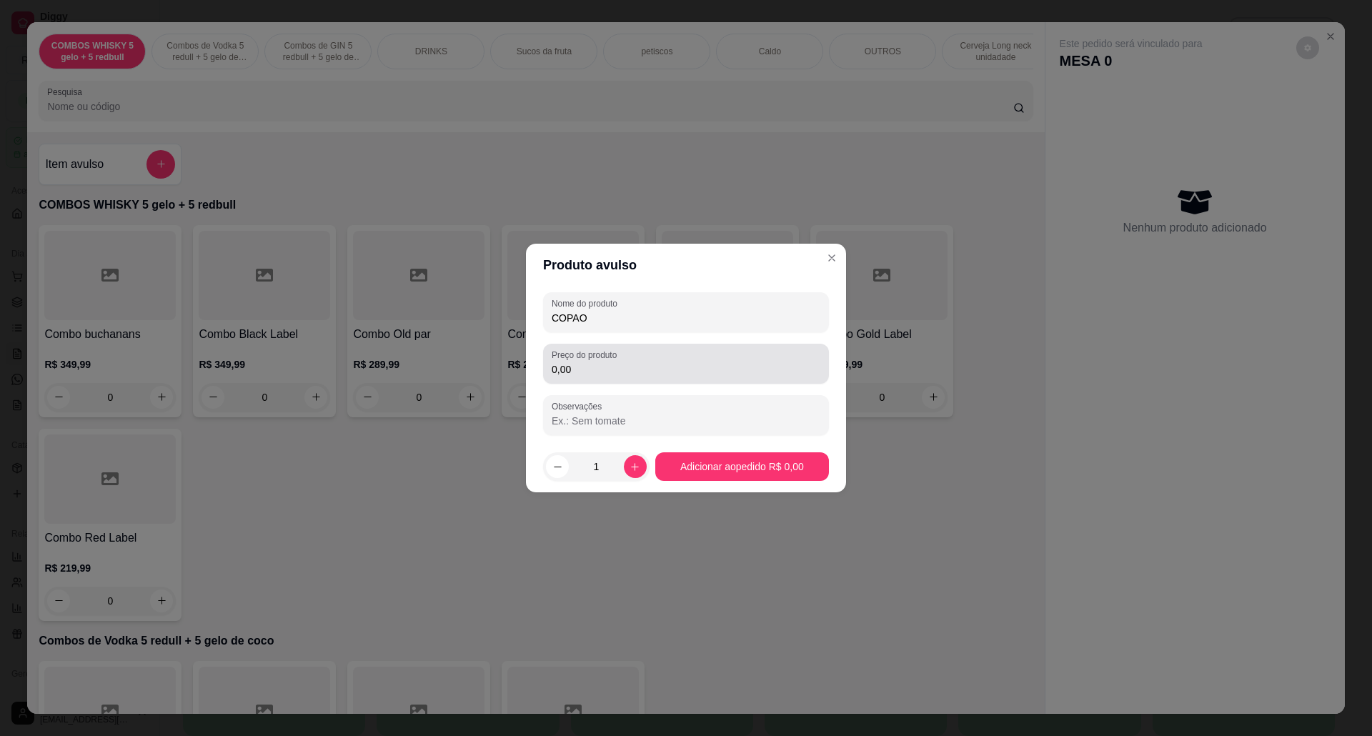
type input "COPAO"
click at [636, 364] on input "0,00" at bounding box center [686, 369] width 269 height 14
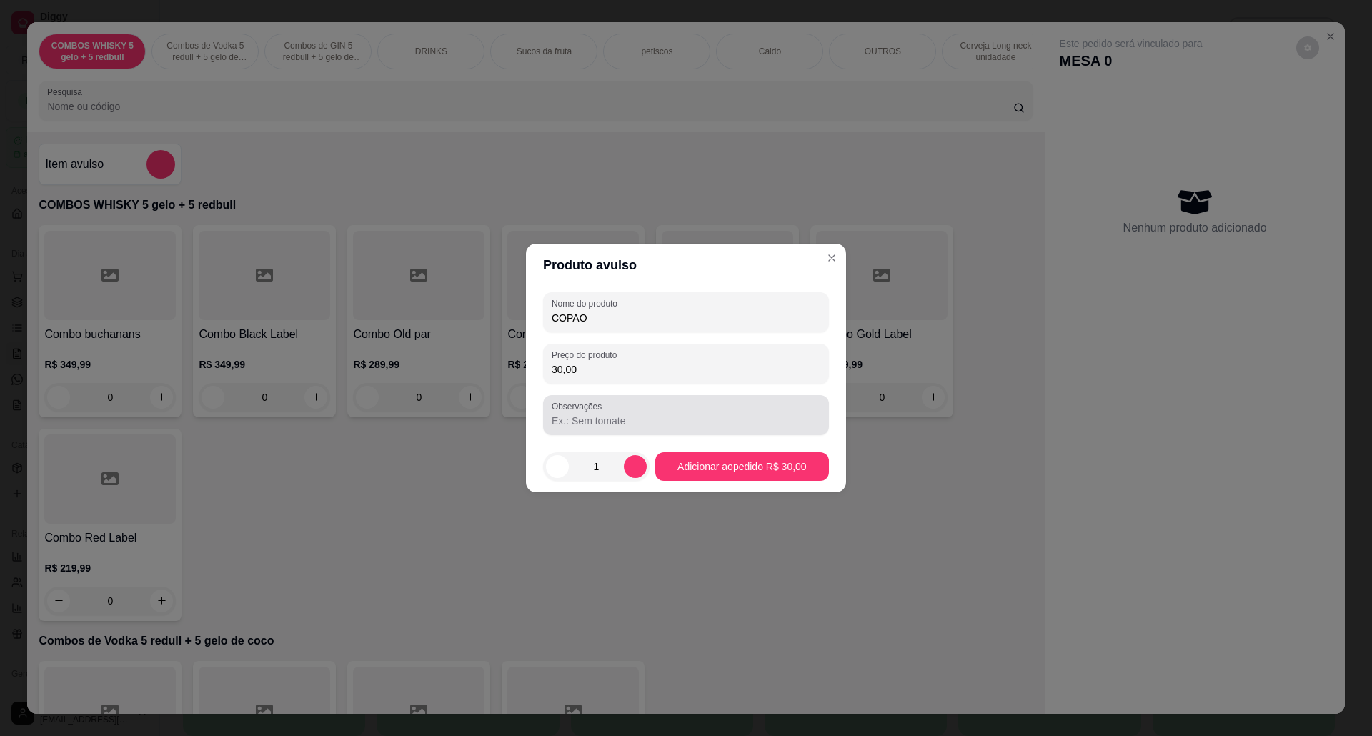
type input "30,00"
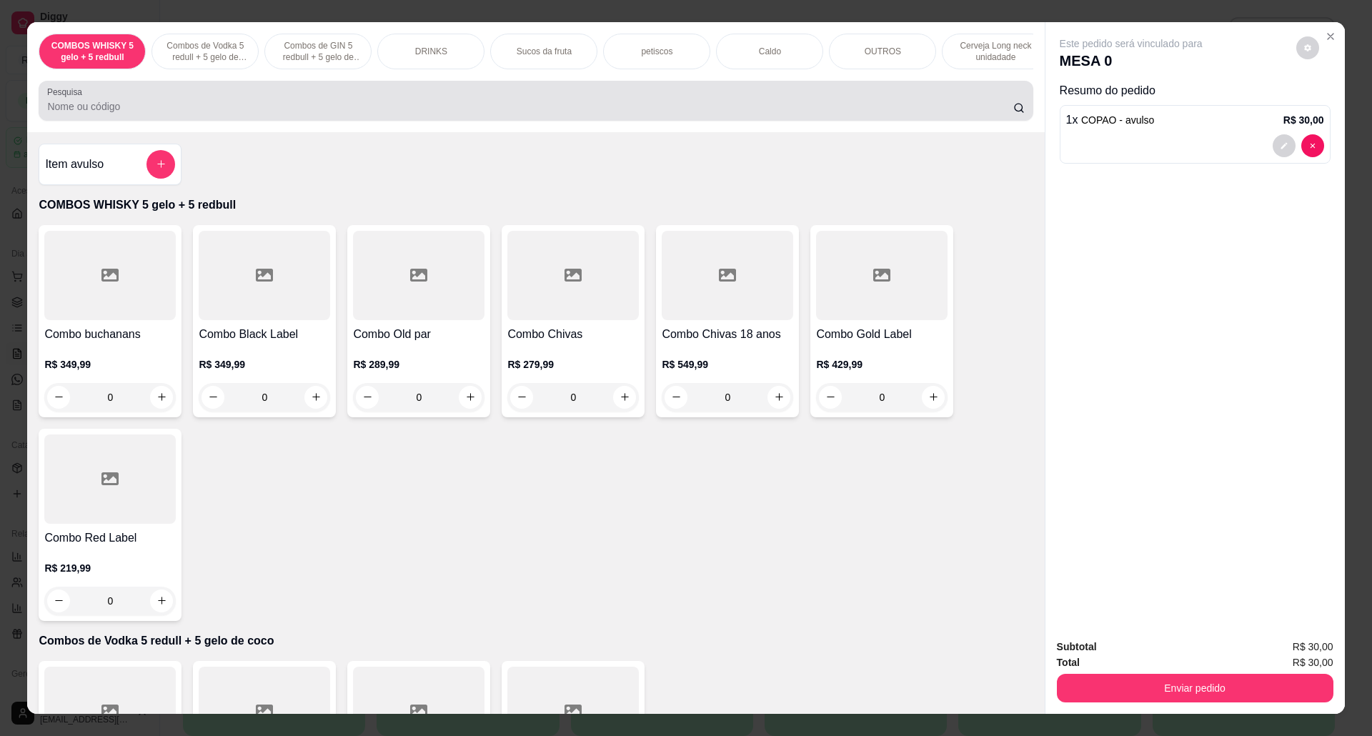
click at [221, 114] on input "Pesquisa" at bounding box center [530, 106] width 966 height 14
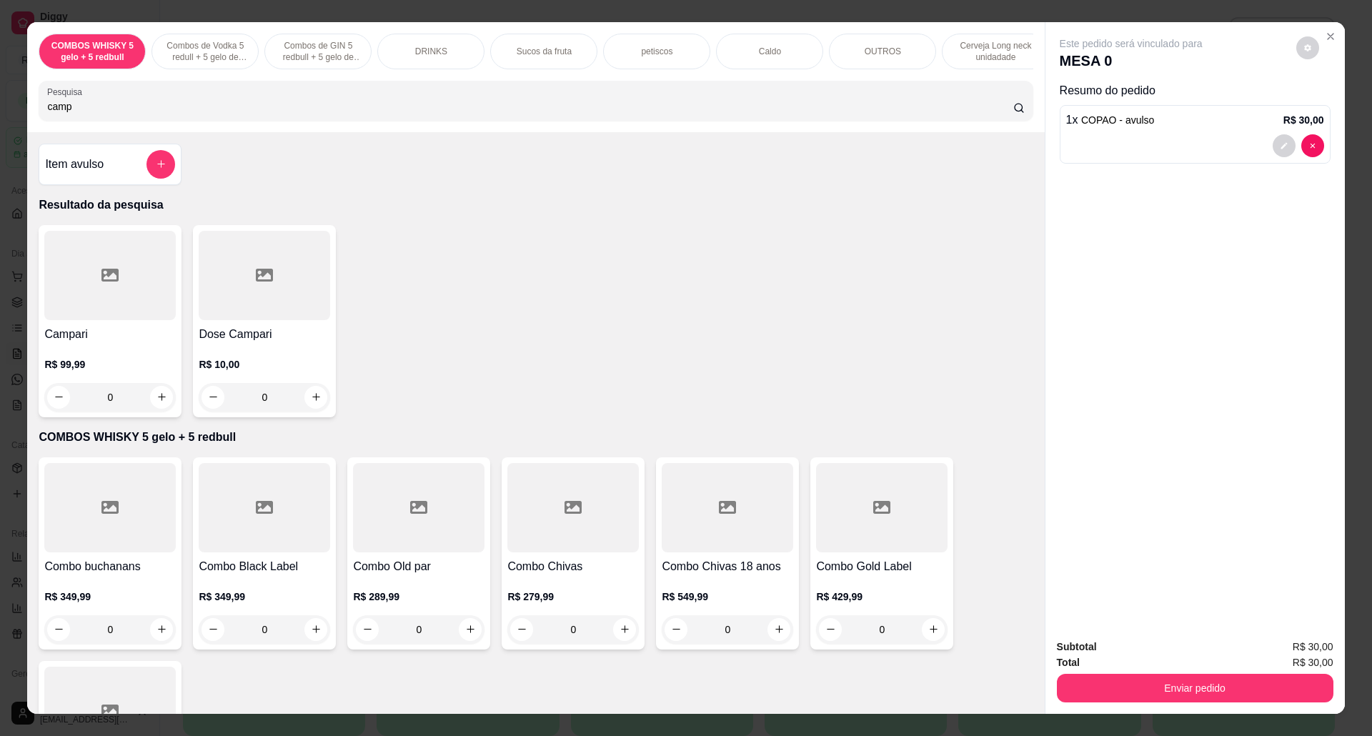
type input "camp"
click at [324, 354] on div "Dose Campari R$ 10,00 0" at bounding box center [264, 321] width 143 height 192
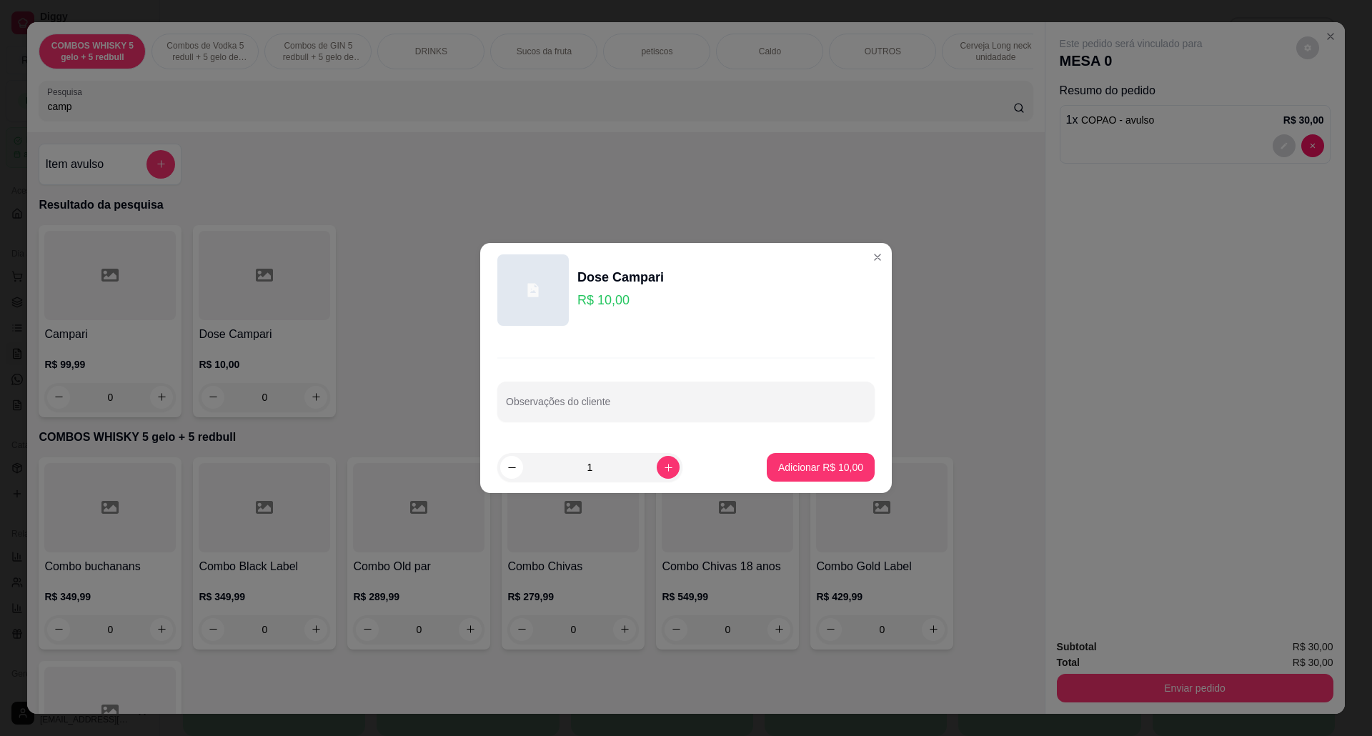
click at [813, 464] on p "Adicionar R$ 10,00" at bounding box center [820, 467] width 85 height 14
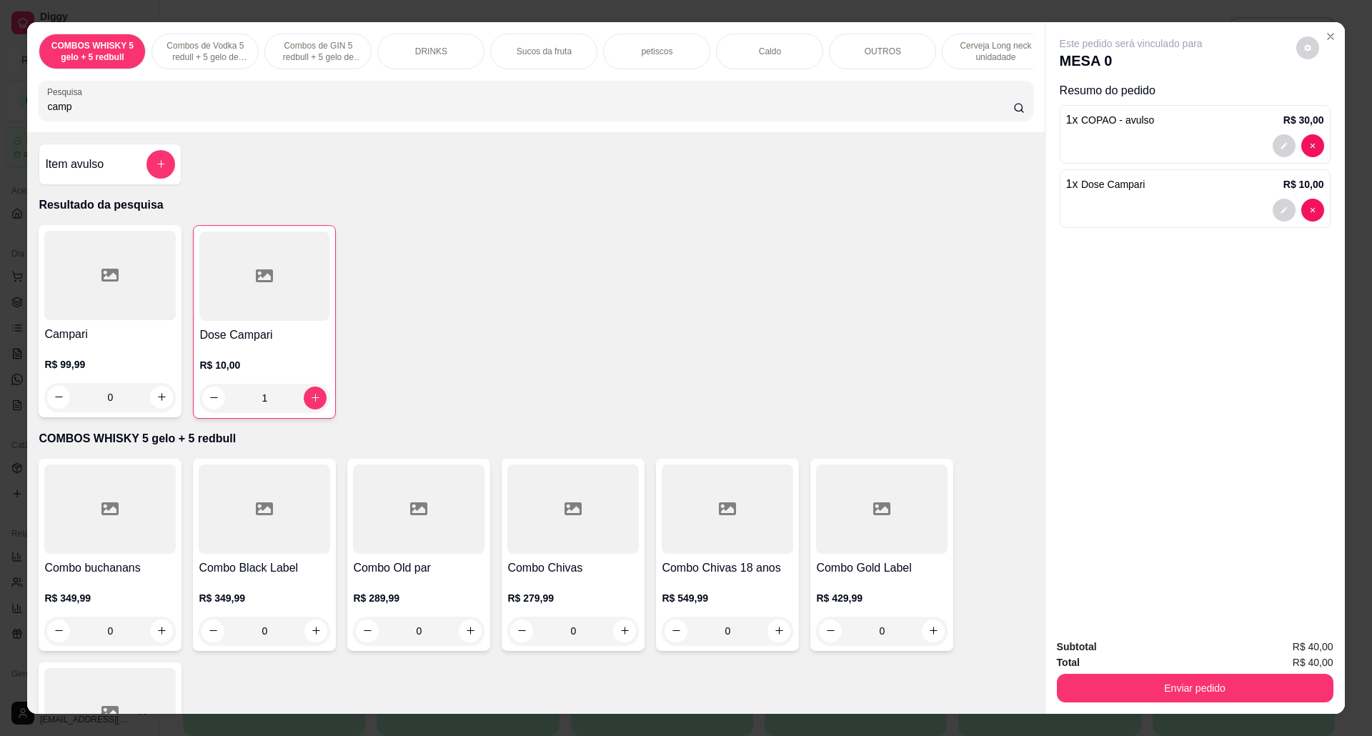
type input "1"
click at [1298, 699] on button "Enviar pedido" at bounding box center [1195, 689] width 268 height 28
click at [1173, 650] on button "Não registrar e enviar pedido" at bounding box center [1146, 653] width 144 height 26
